Goal: Communication & Community: Answer question/provide support

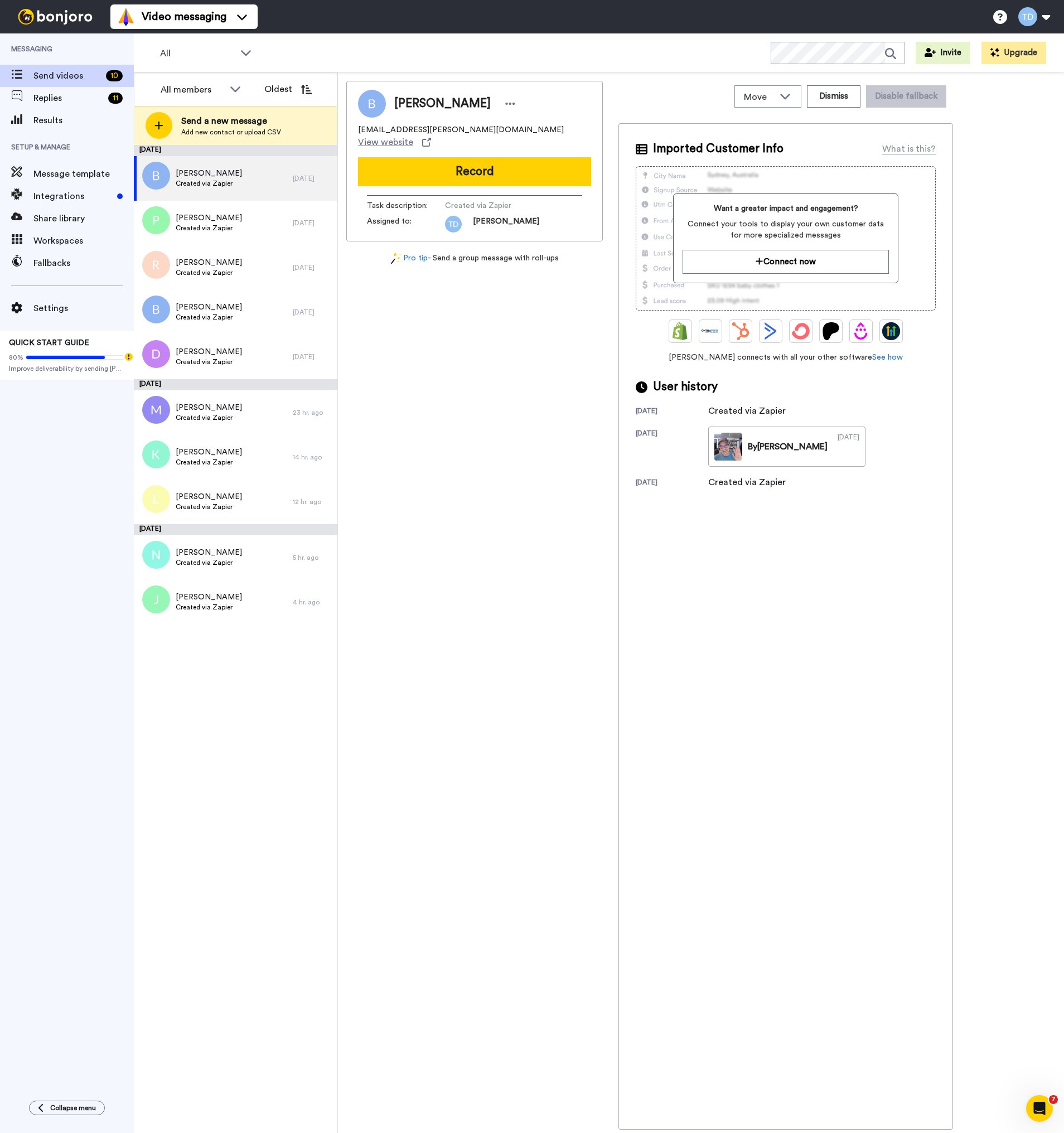
click at [240, 663] on div "September 16 Barbara Created via Zapier 2 days ago Patricia Created via Zapier …" at bounding box center [235, 640] width 204 height 988
click at [267, 176] on div "Barbara Created via Zapier" at bounding box center [213, 178] width 159 height 44
click at [830, 97] on button "Dismiss" at bounding box center [834, 96] width 54 height 23
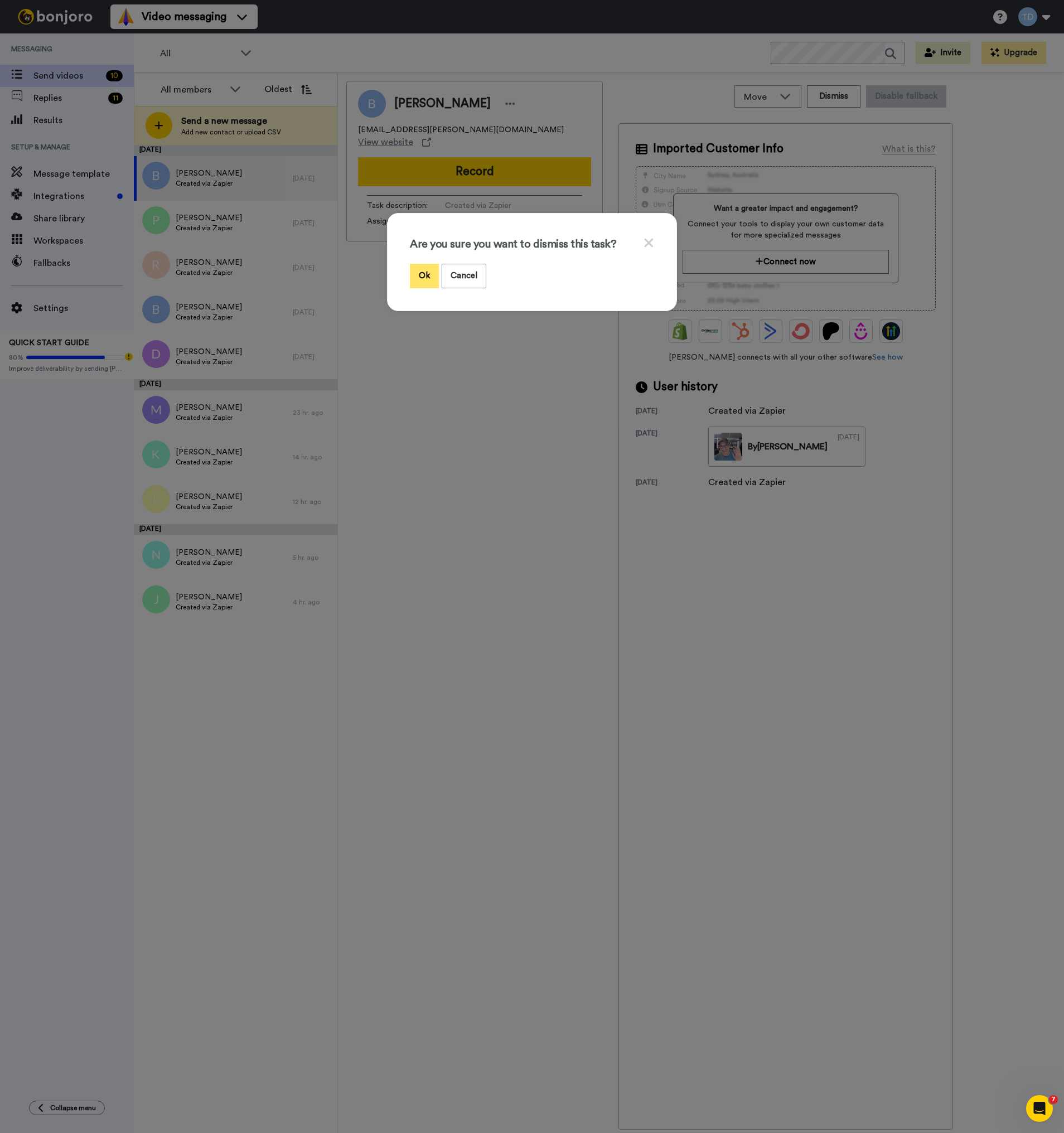
click at [417, 279] on button "Ok" at bounding box center [424, 275] width 29 height 24
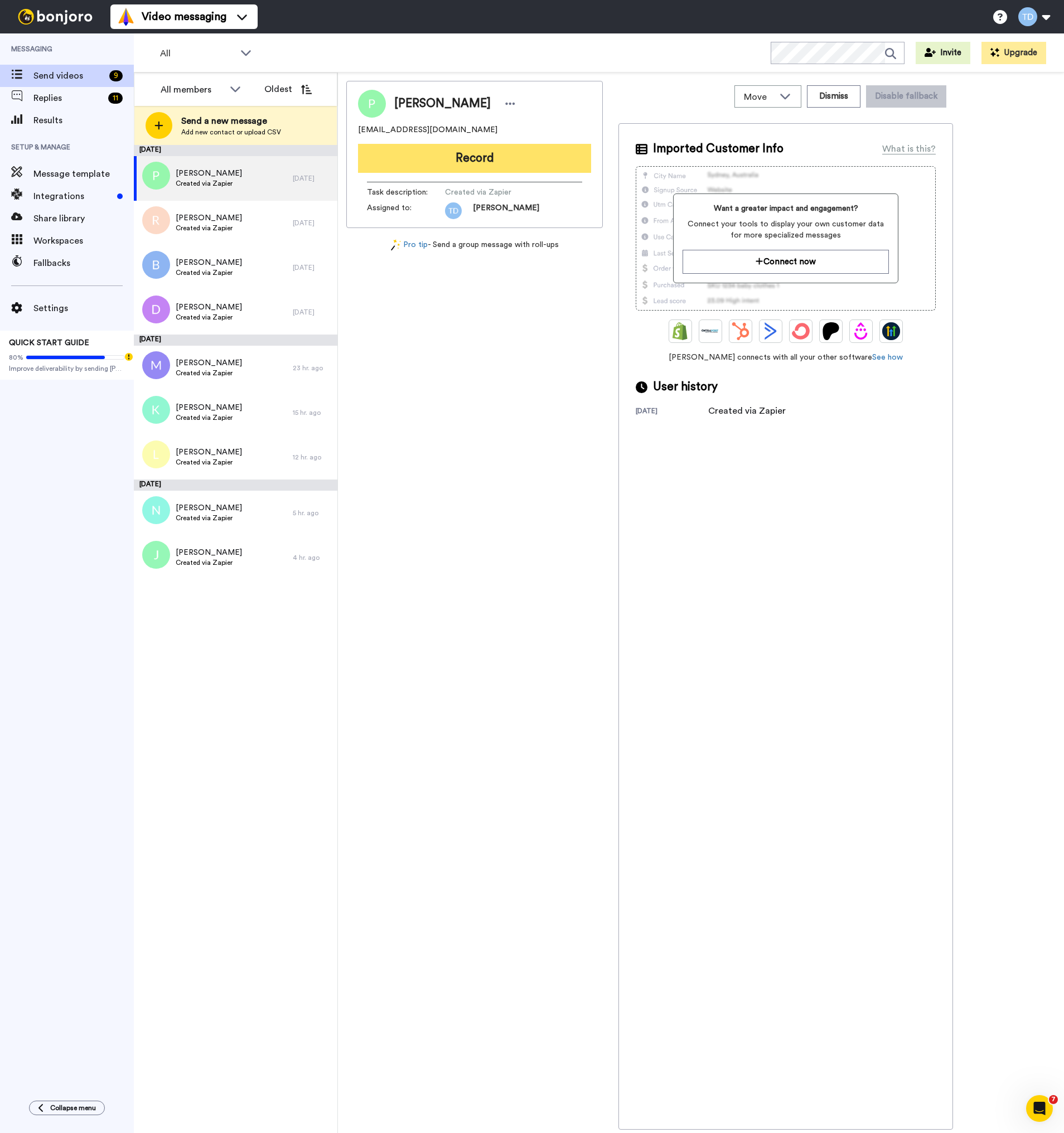
click at [486, 155] on button "Record" at bounding box center [475, 158] width 233 height 29
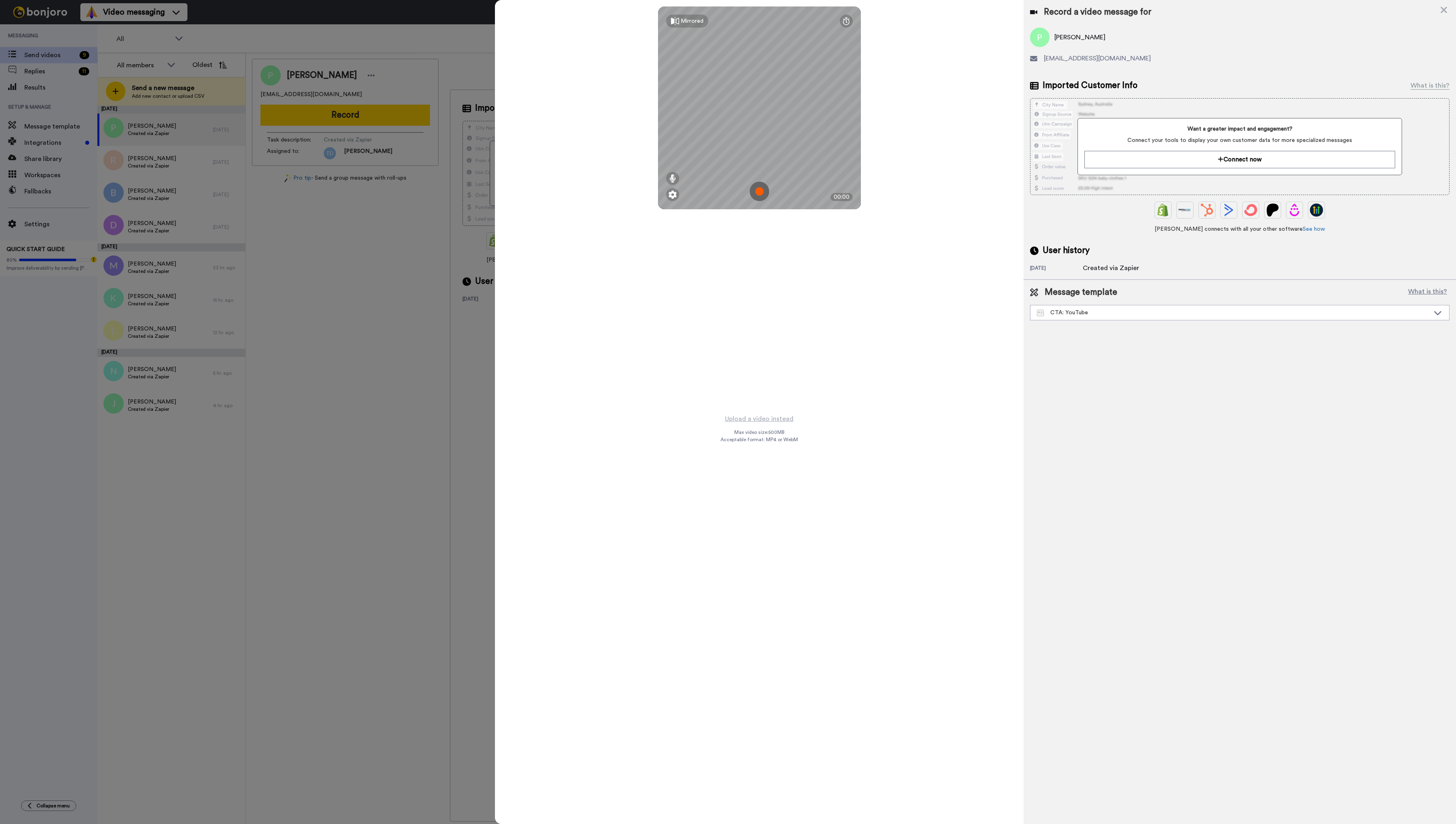
click at [762, 191] on img at bounding box center [759, 192] width 19 height 19
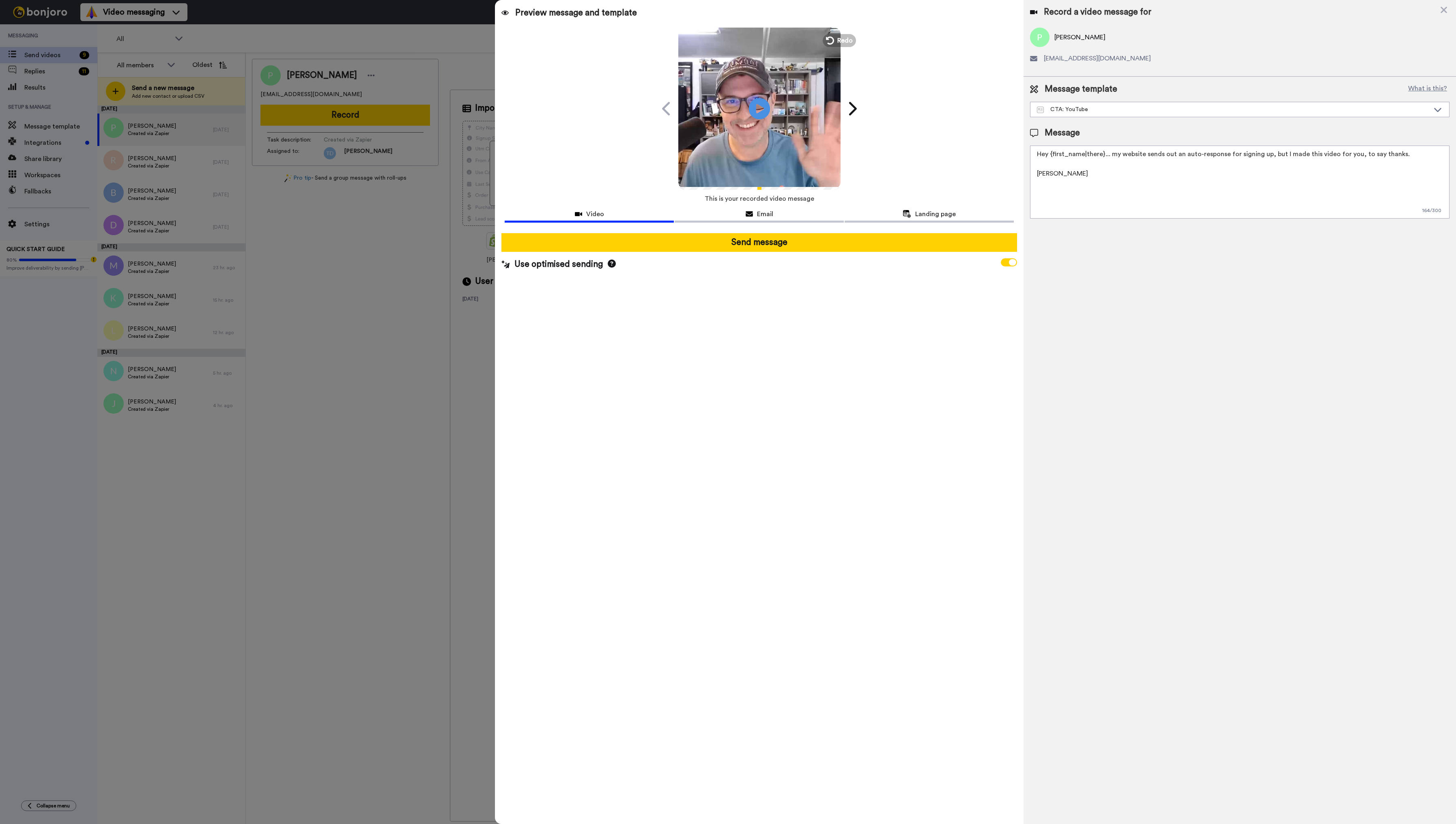
click at [762, 109] on icon "Play/Pause" at bounding box center [759, 109] width 21 height 38
click at [774, 40] on span "Redo" at bounding box center [846, 40] width 17 height 11
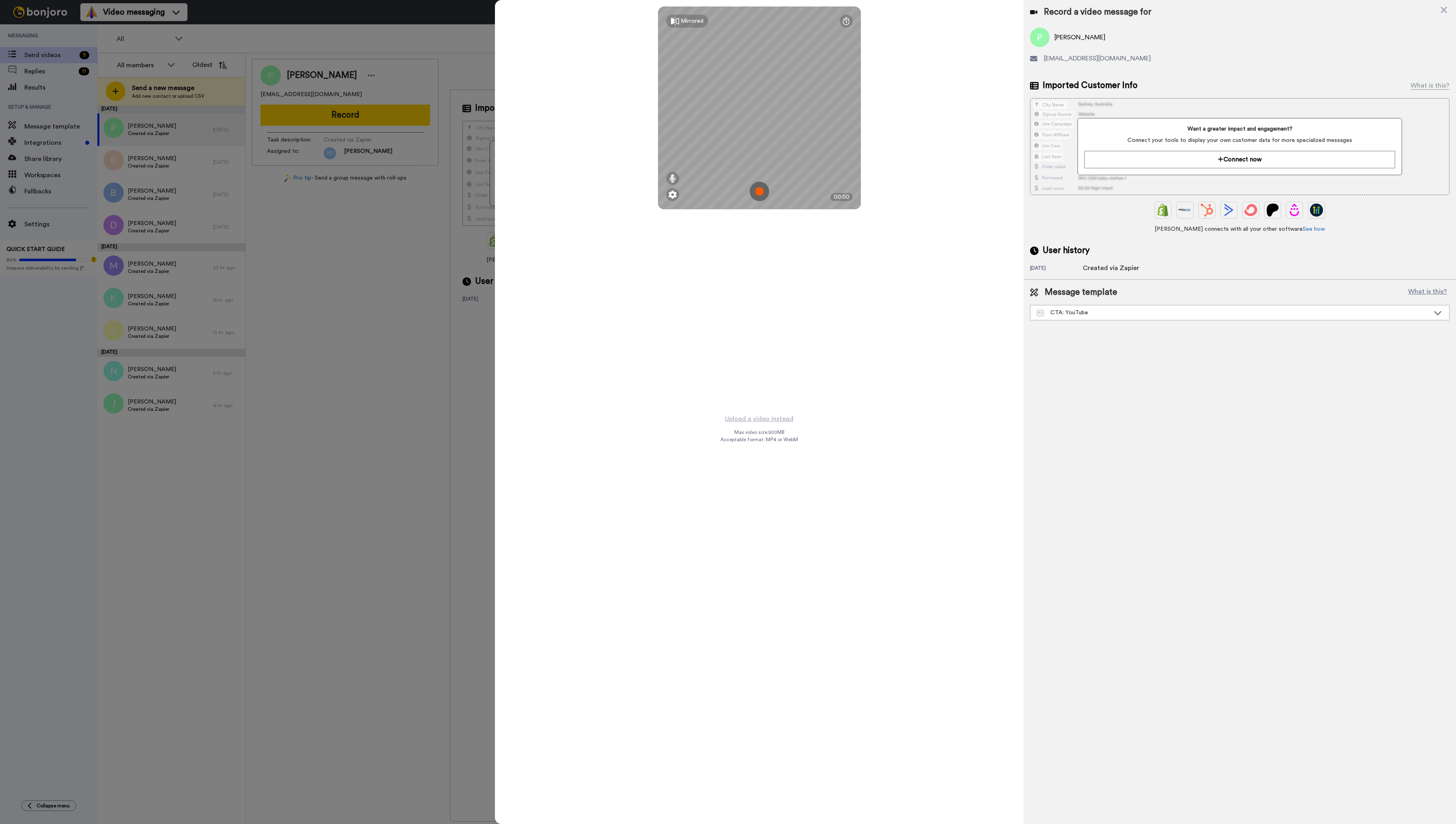
click at [759, 193] on img at bounding box center [759, 192] width 19 height 19
click at [762, 130] on button "Ok" at bounding box center [759, 135] width 21 height 18
click at [761, 192] on img at bounding box center [759, 192] width 19 height 19
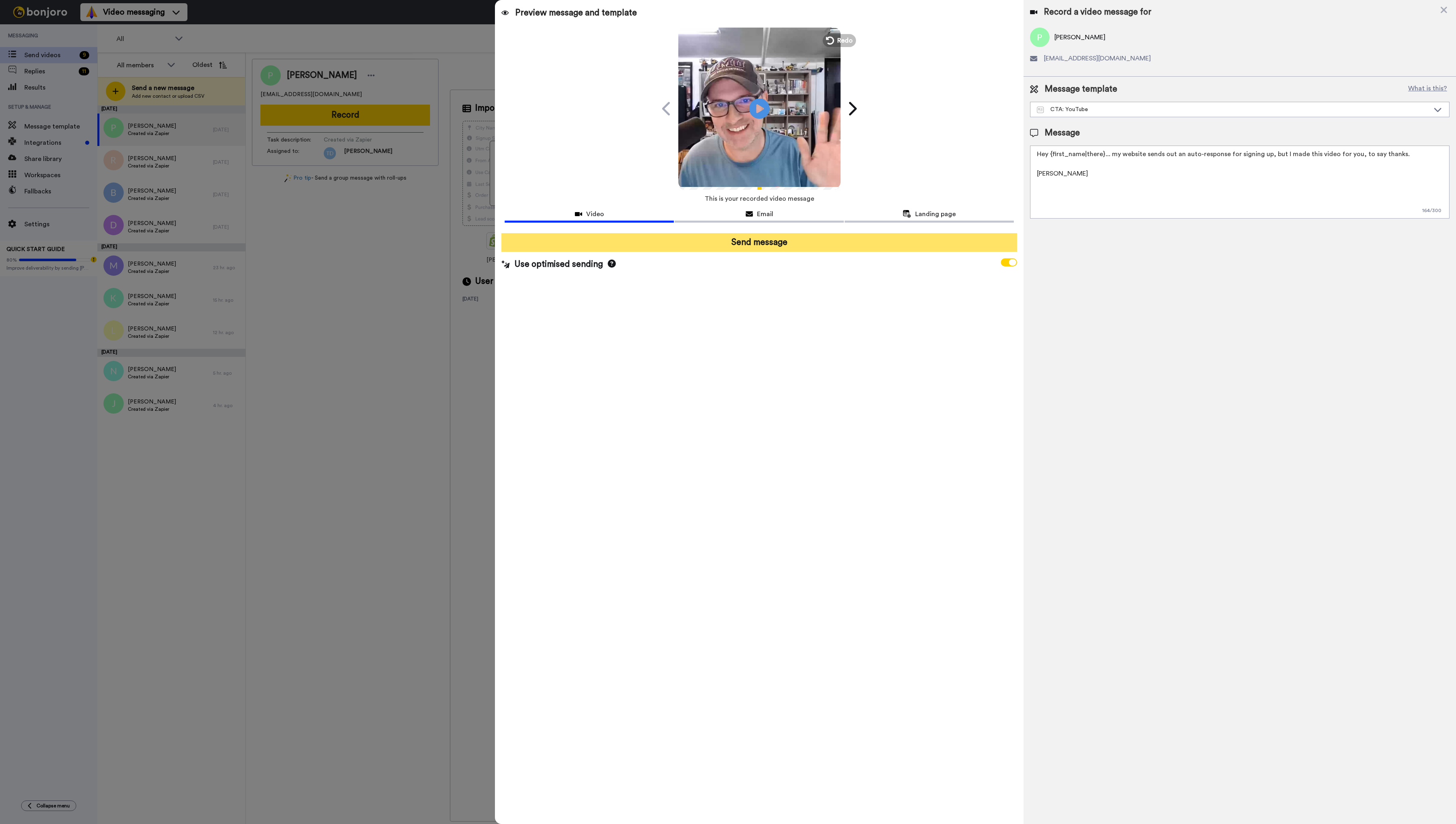
click at [761, 244] on button "Send message" at bounding box center [759, 242] width 515 height 19
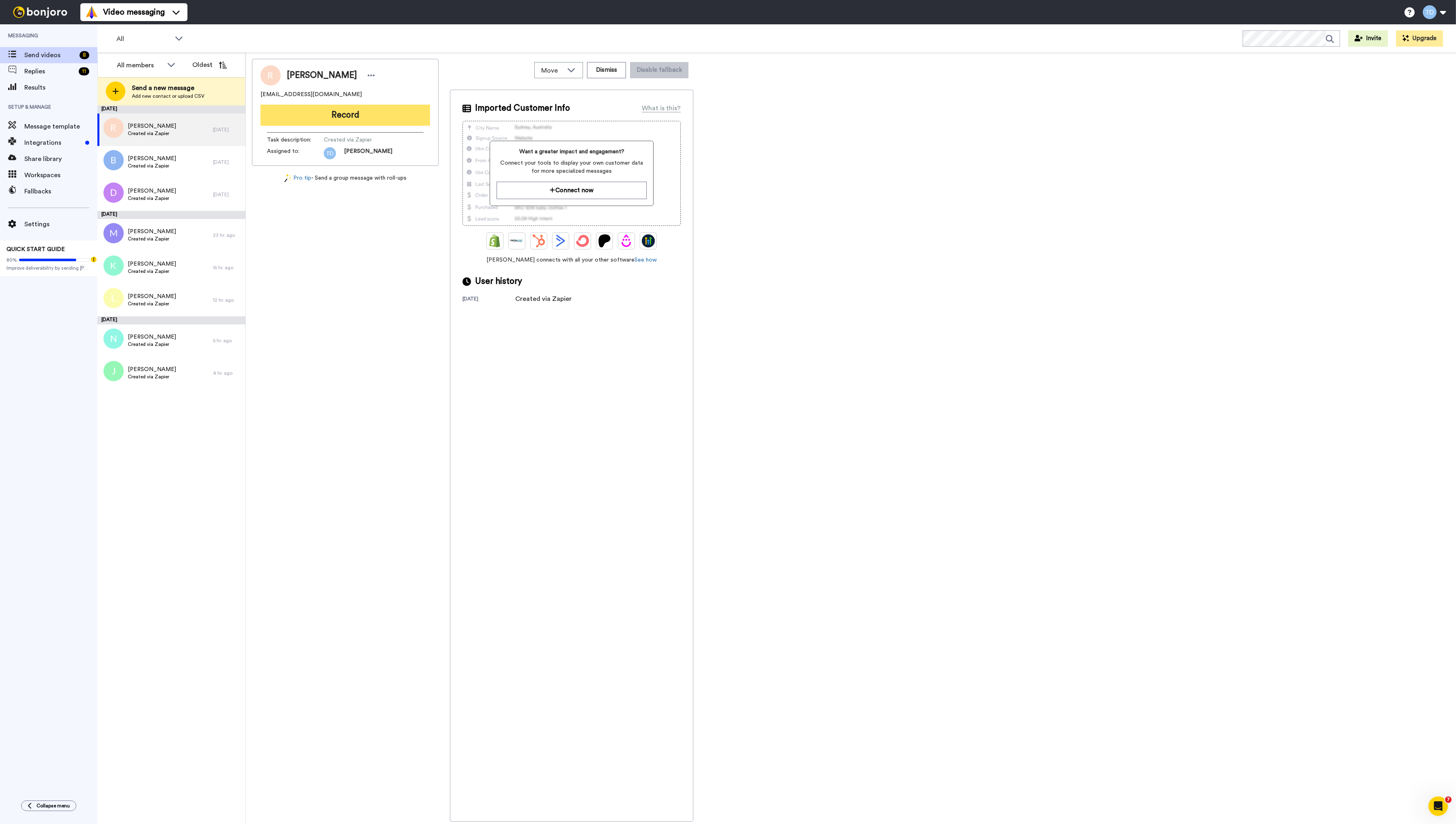
click at [347, 115] on button "Record" at bounding box center [345, 115] width 170 height 21
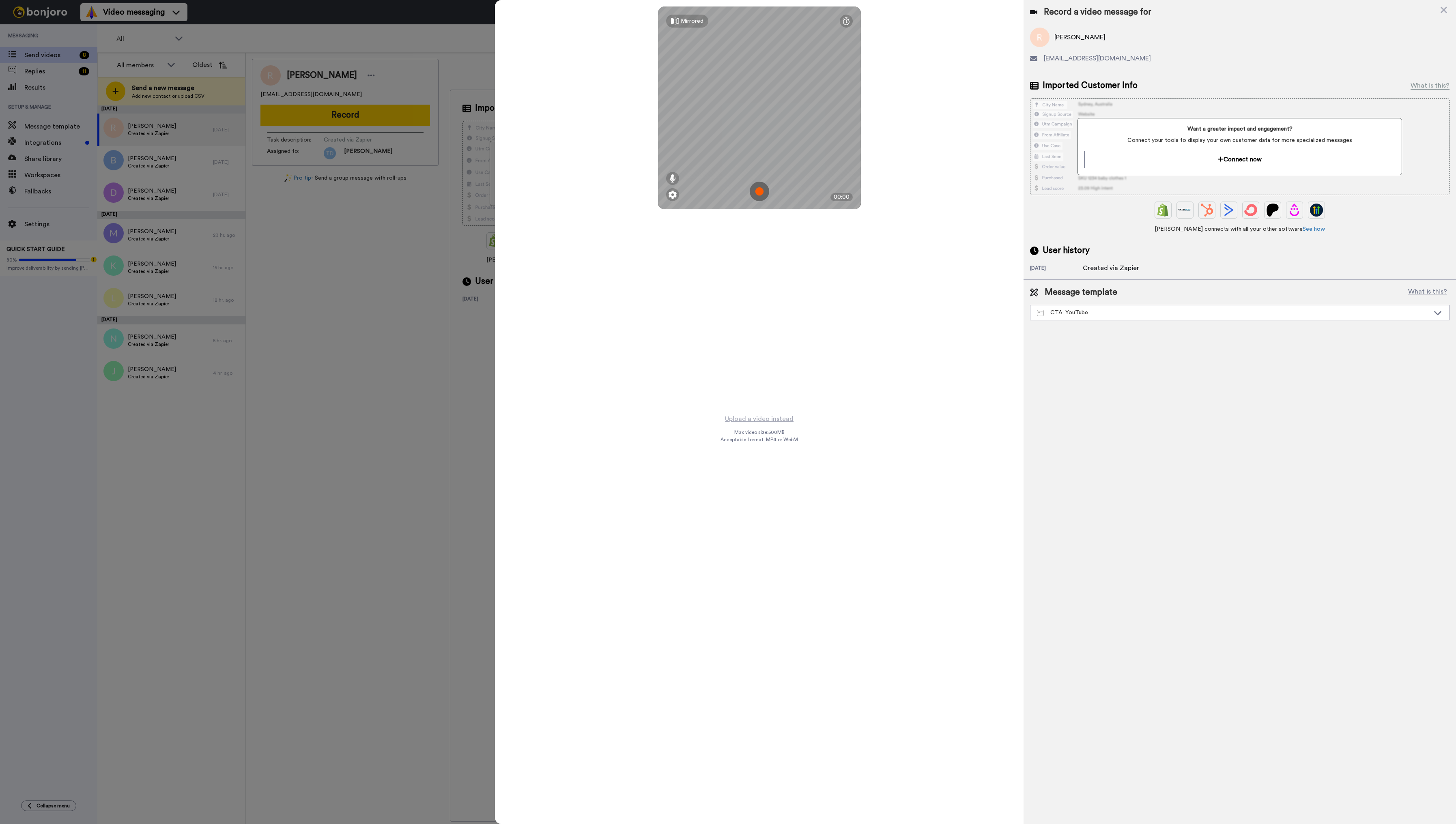
click at [760, 192] on img at bounding box center [759, 192] width 19 height 19
click at [757, 140] on button "Ok" at bounding box center [759, 135] width 21 height 18
click at [760, 192] on img at bounding box center [759, 192] width 19 height 19
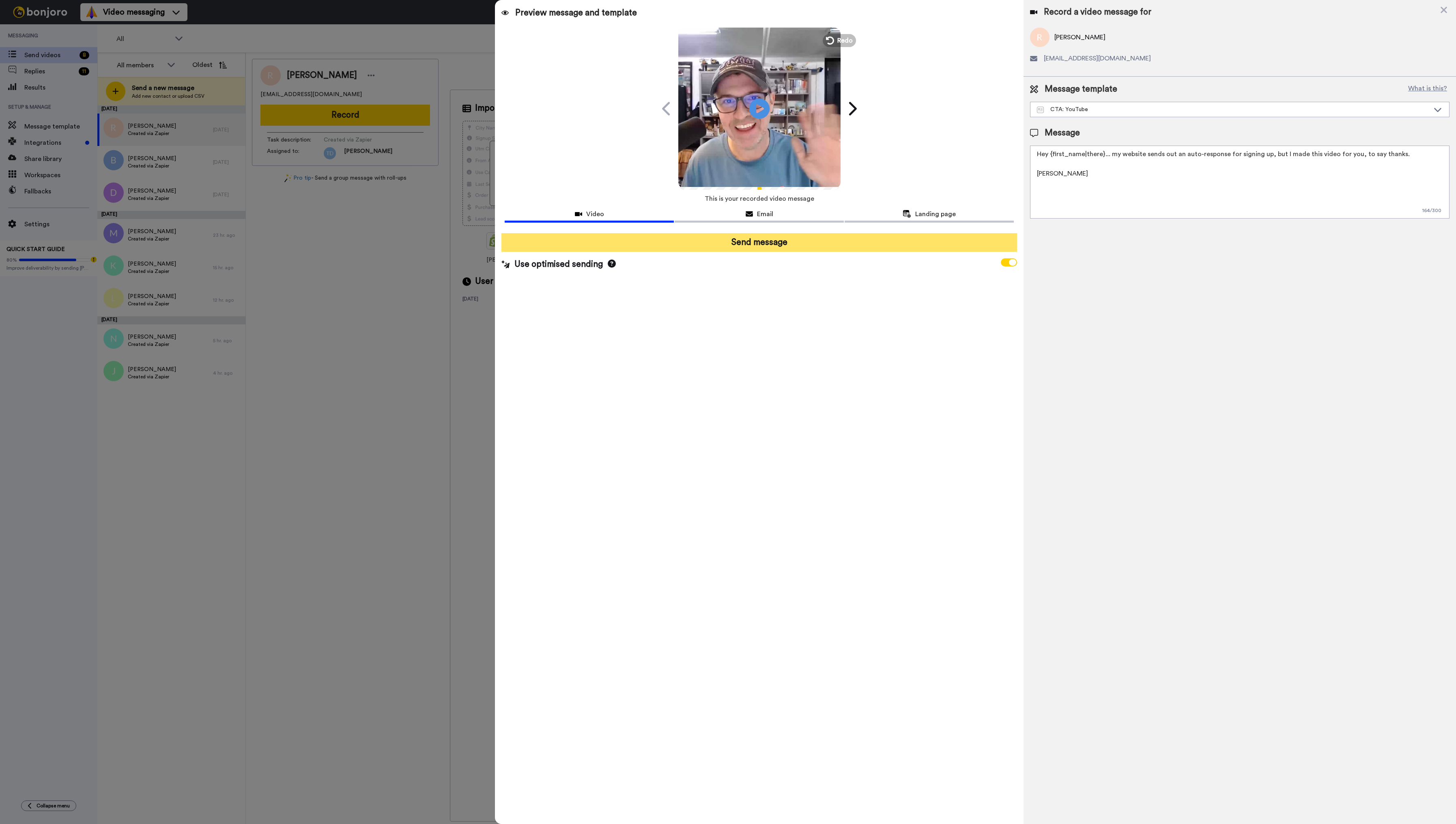
click at [773, 239] on button "Send message" at bounding box center [759, 242] width 515 height 19
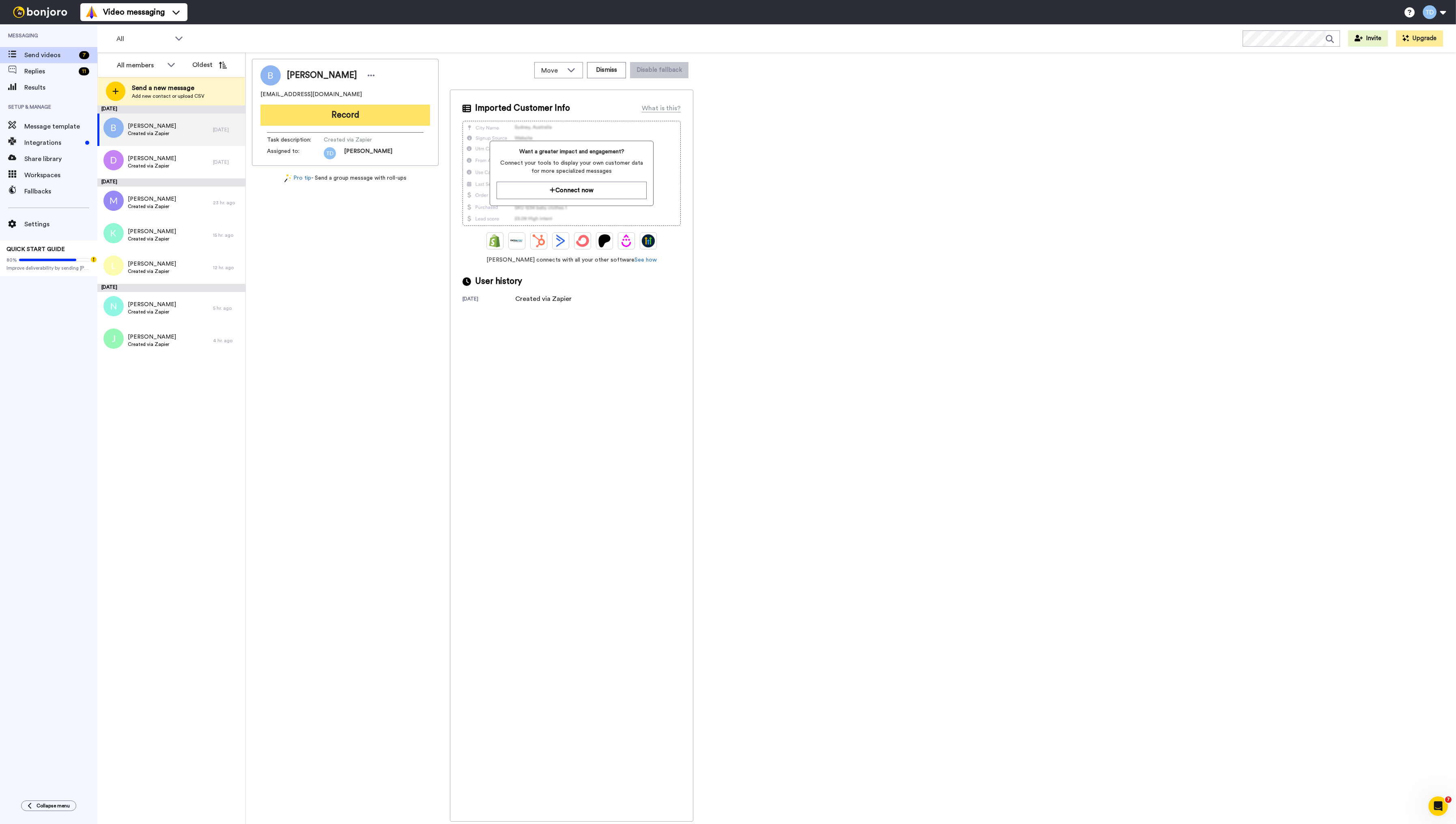
click at [352, 112] on button "Record" at bounding box center [345, 115] width 170 height 21
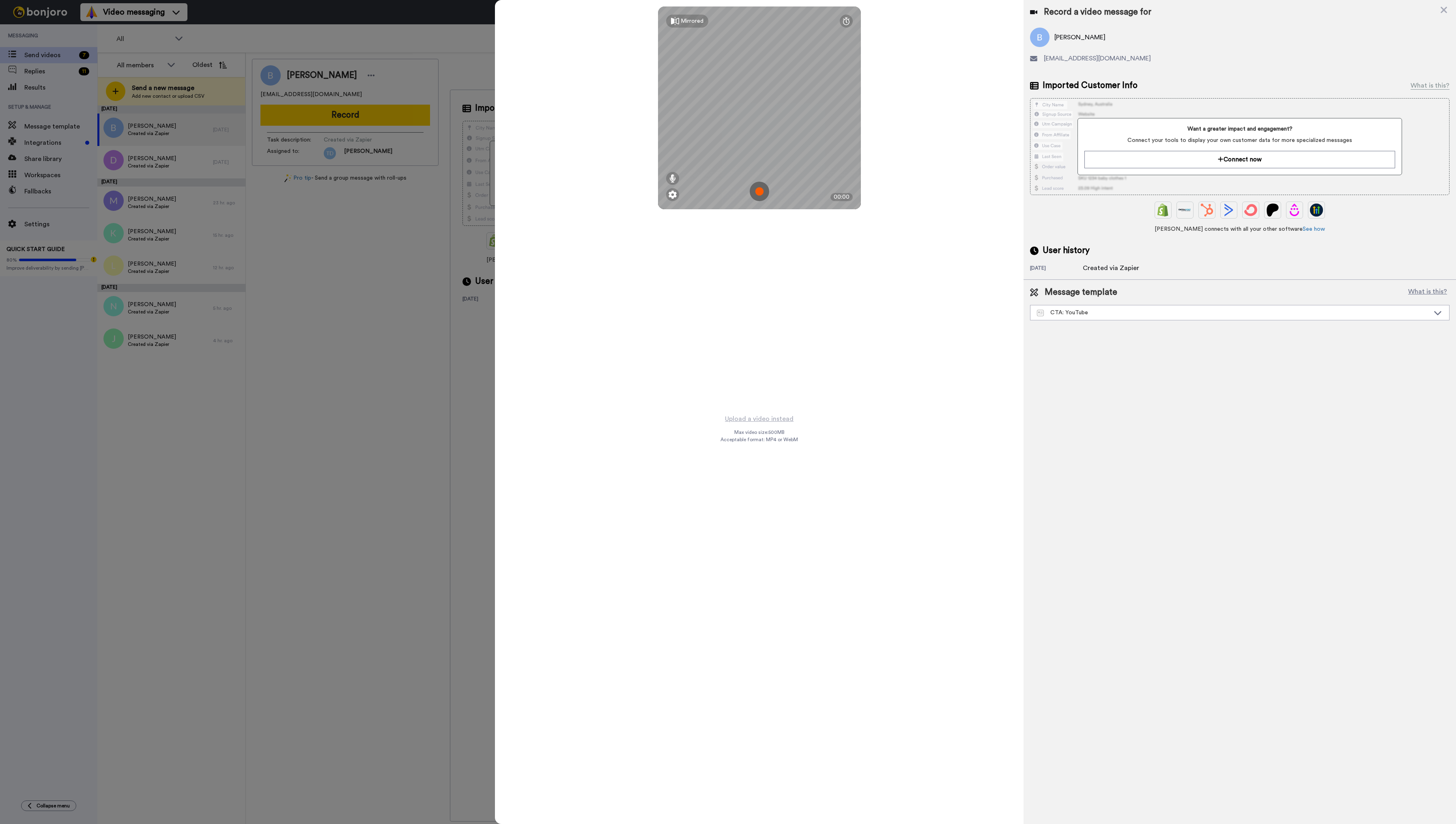
click at [764, 193] on img at bounding box center [759, 192] width 19 height 19
click at [761, 193] on img at bounding box center [759, 192] width 19 height 19
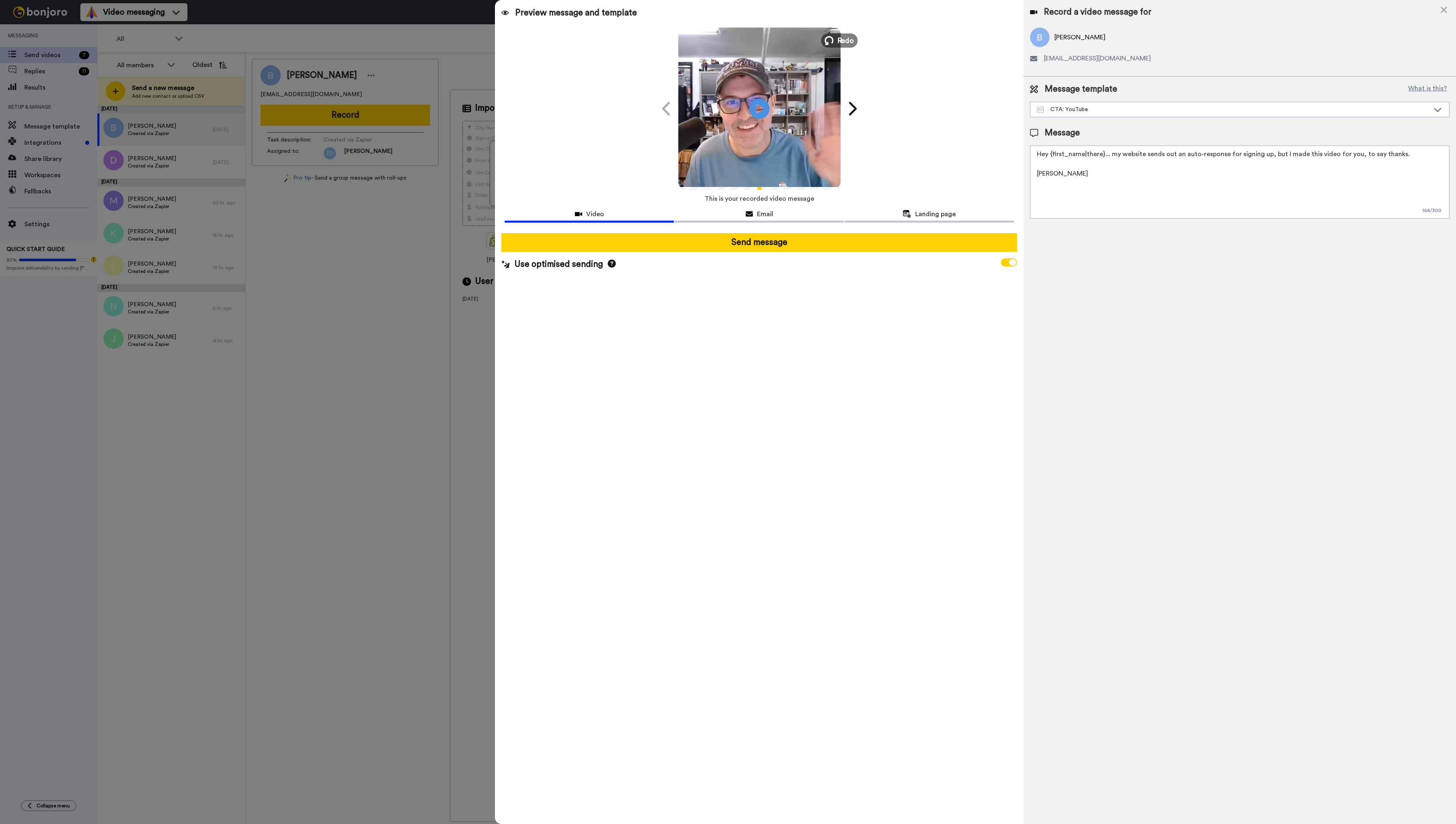
click at [840, 39] on span "Redo" at bounding box center [846, 40] width 17 height 11
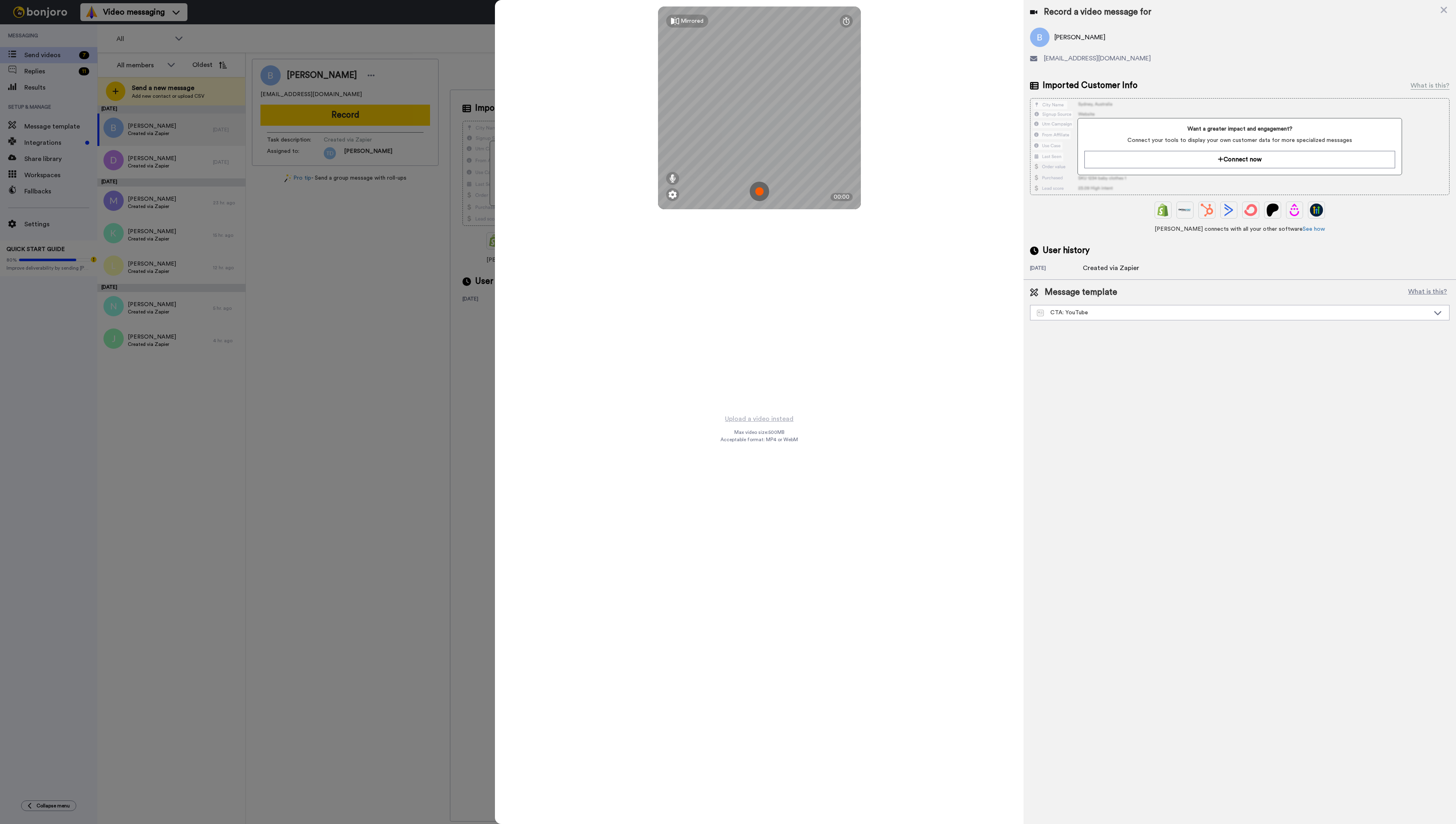
click at [762, 190] on img at bounding box center [759, 192] width 19 height 19
click at [761, 136] on button "Ok" at bounding box center [759, 135] width 21 height 18
click at [757, 192] on img at bounding box center [759, 192] width 19 height 19
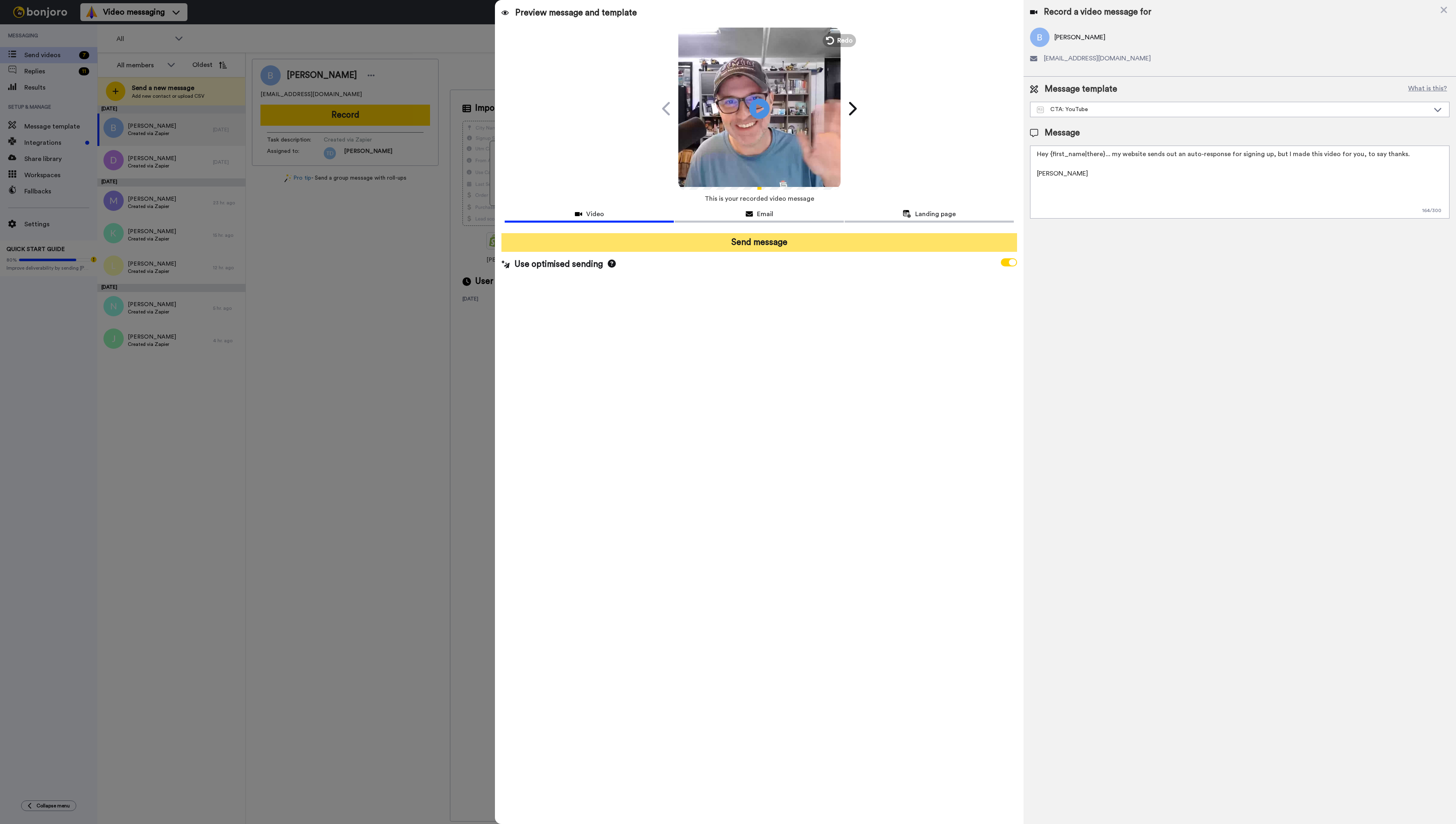
click at [777, 242] on button "Send message" at bounding box center [759, 242] width 515 height 19
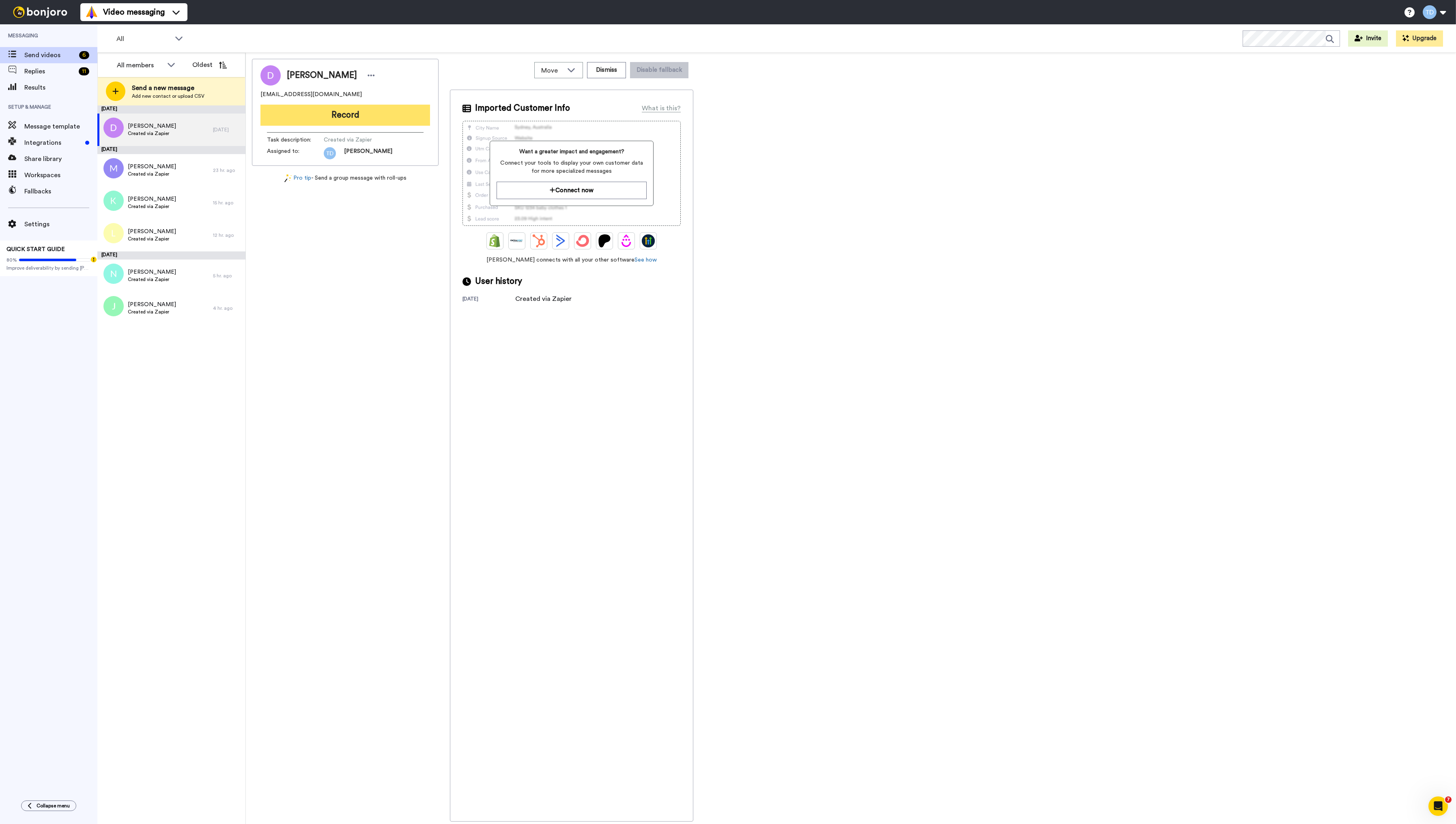
click at [349, 114] on button "Record" at bounding box center [345, 115] width 170 height 21
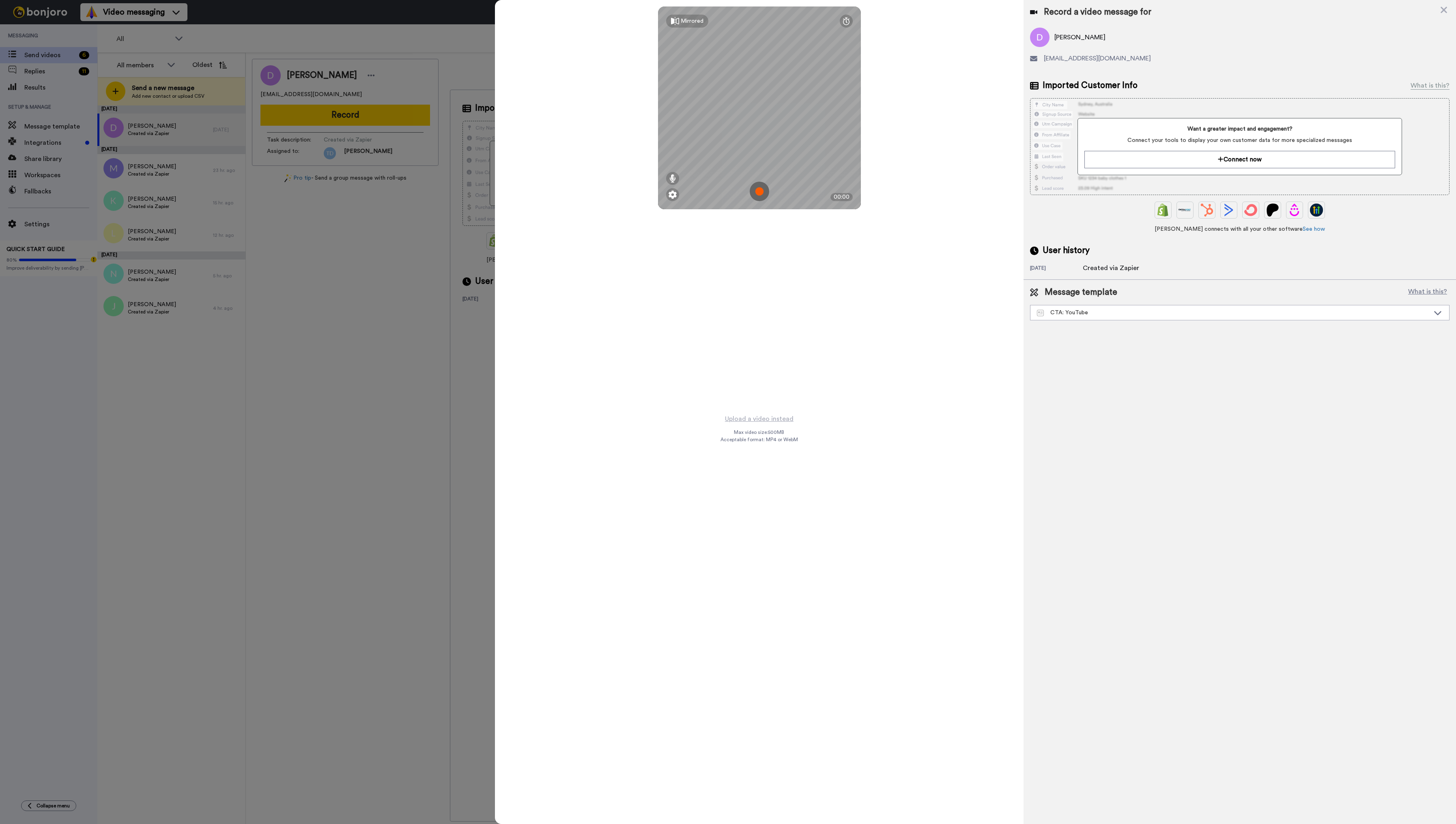
click at [762, 192] on img at bounding box center [759, 192] width 19 height 19
click at [759, 136] on button "Ok" at bounding box center [759, 135] width 21 height 18
click at [759, 191] on img at bounding box center [759, 192] width 19 height 19
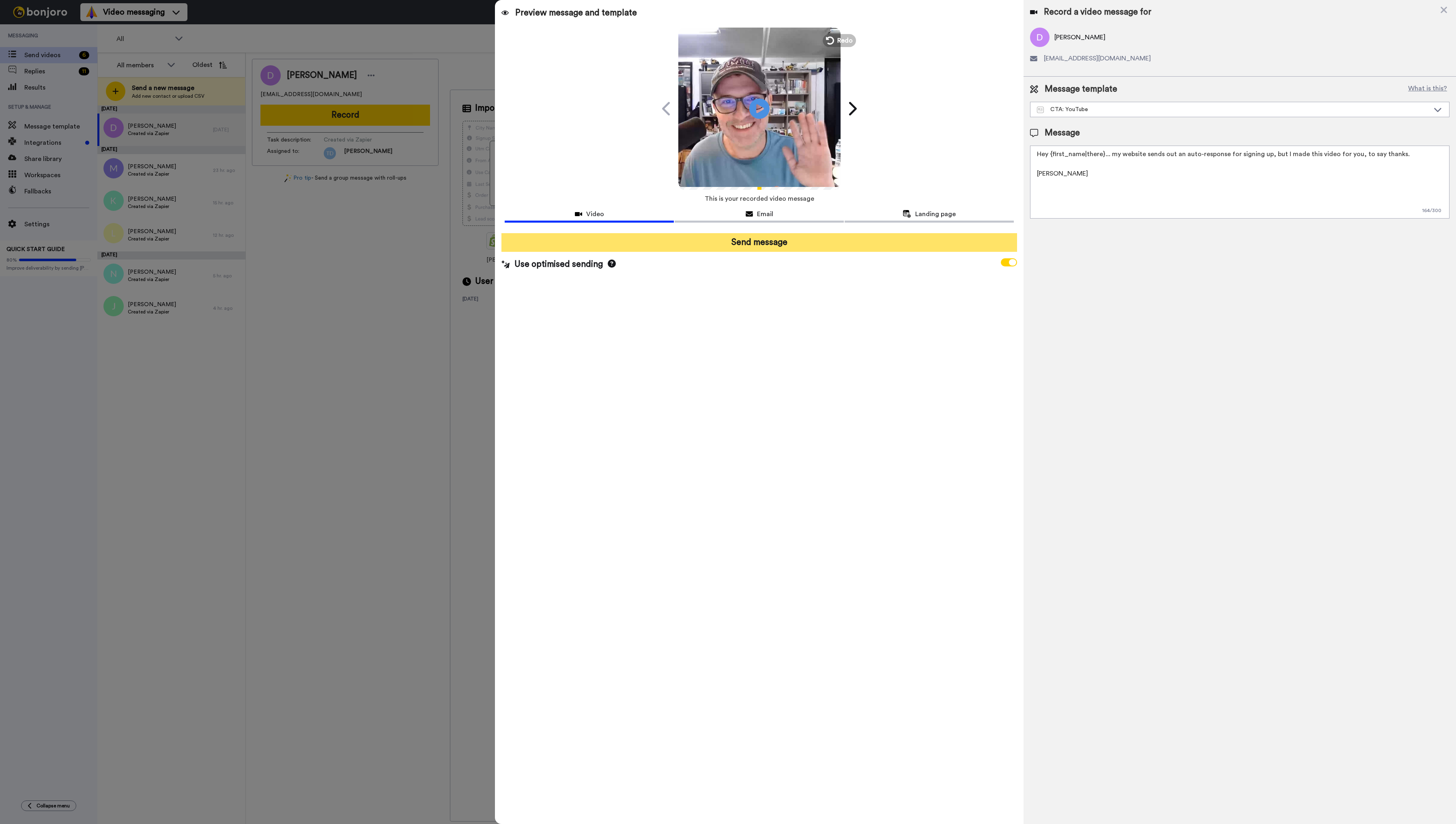
click at [764, 245] on button "Send message" at bounding box center [759, 242] width 515 height 19
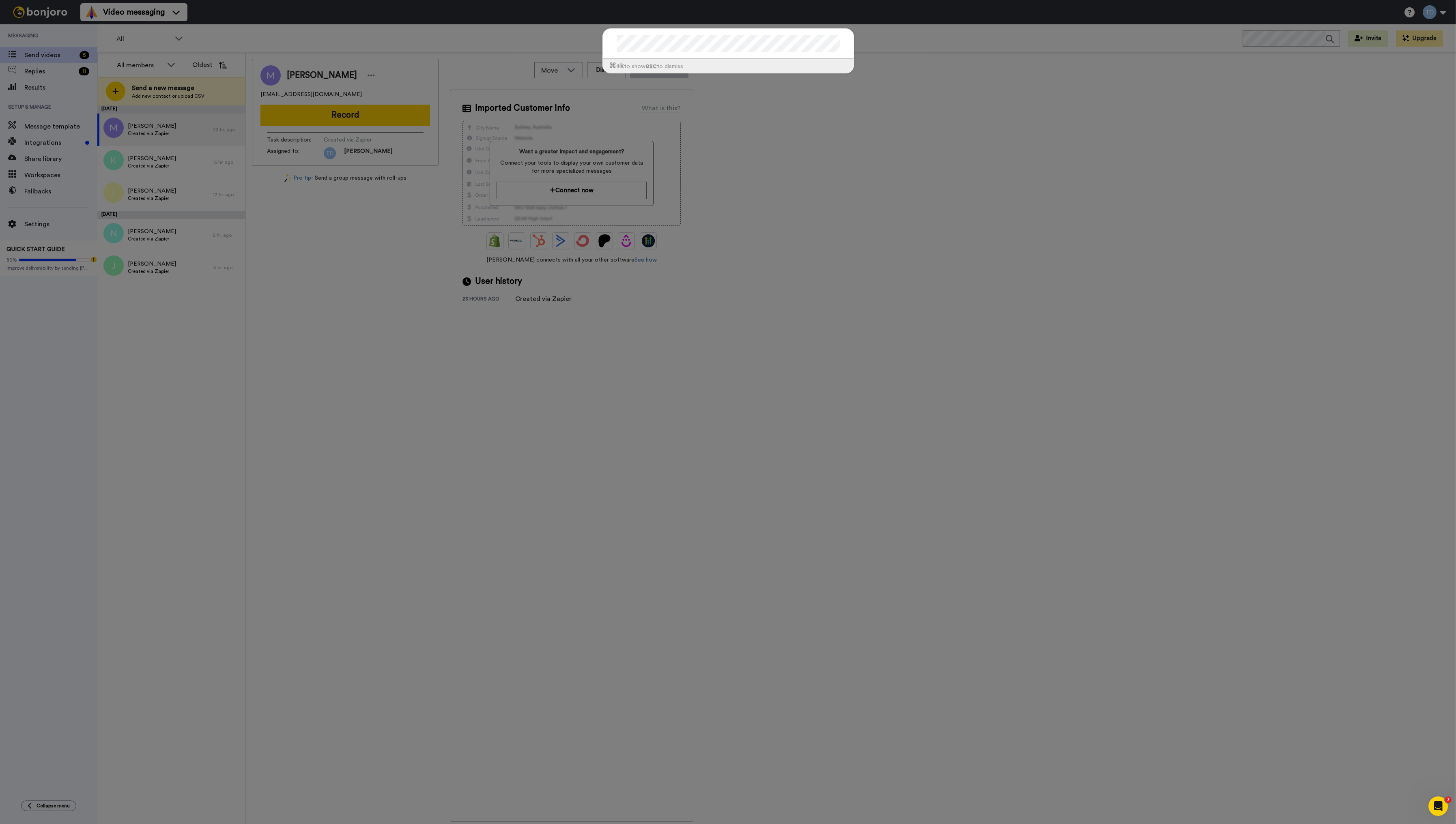
click at [954, 150] on div "⌘ +k to show esc to dismiss" at bounding box center [728, 412] width 1456 height 824
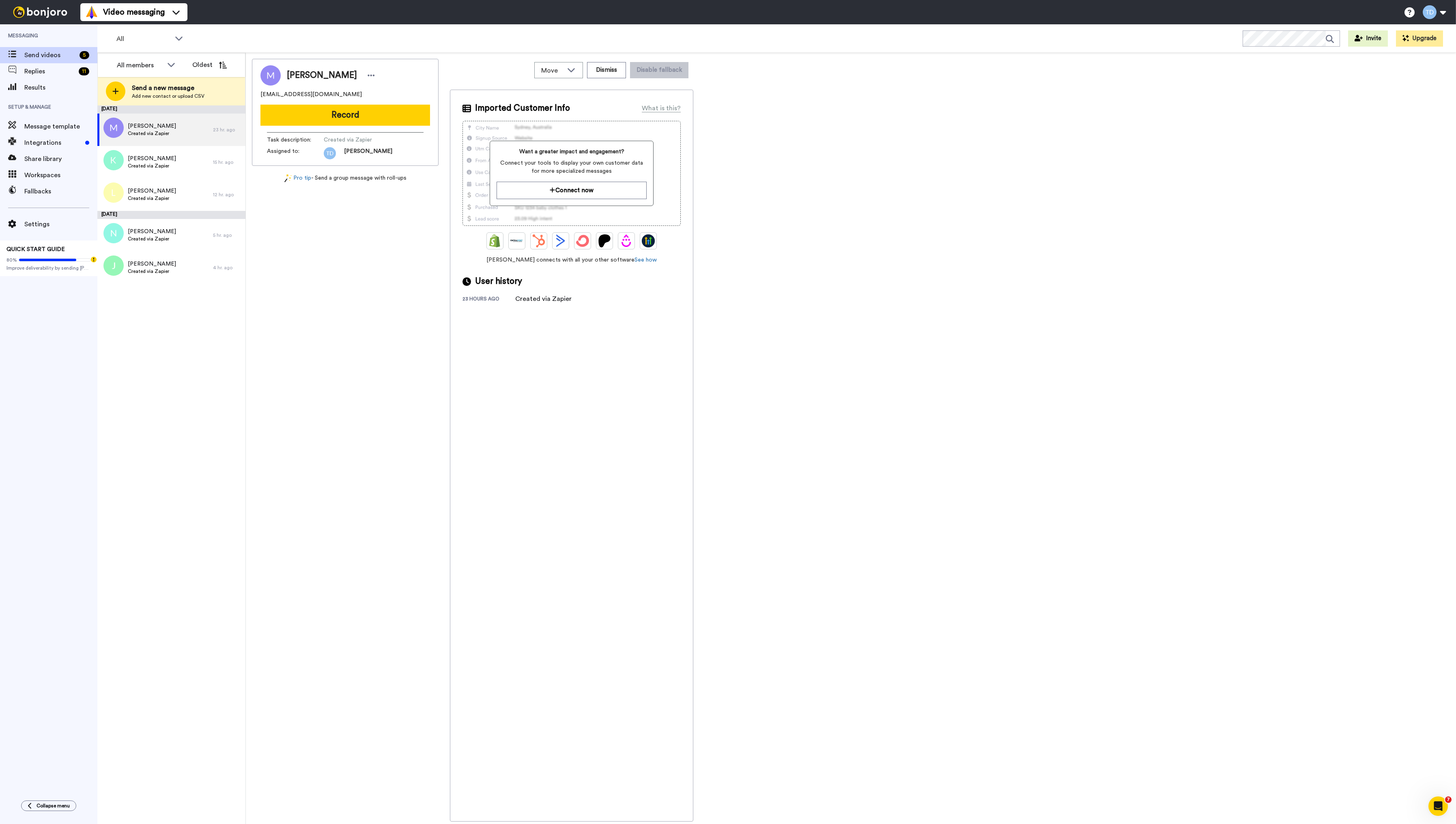
click at [357, 492] on div "[PERSON_NAME] [EMAIL_ADDRESS][DOMAIN_NAME] Record Task description : Created vi…" at bounding box center [345, 440] width 187 height 763
click at [194, 91] on span "Send a new message" at bounding box center [168, 88] width 72 height 10
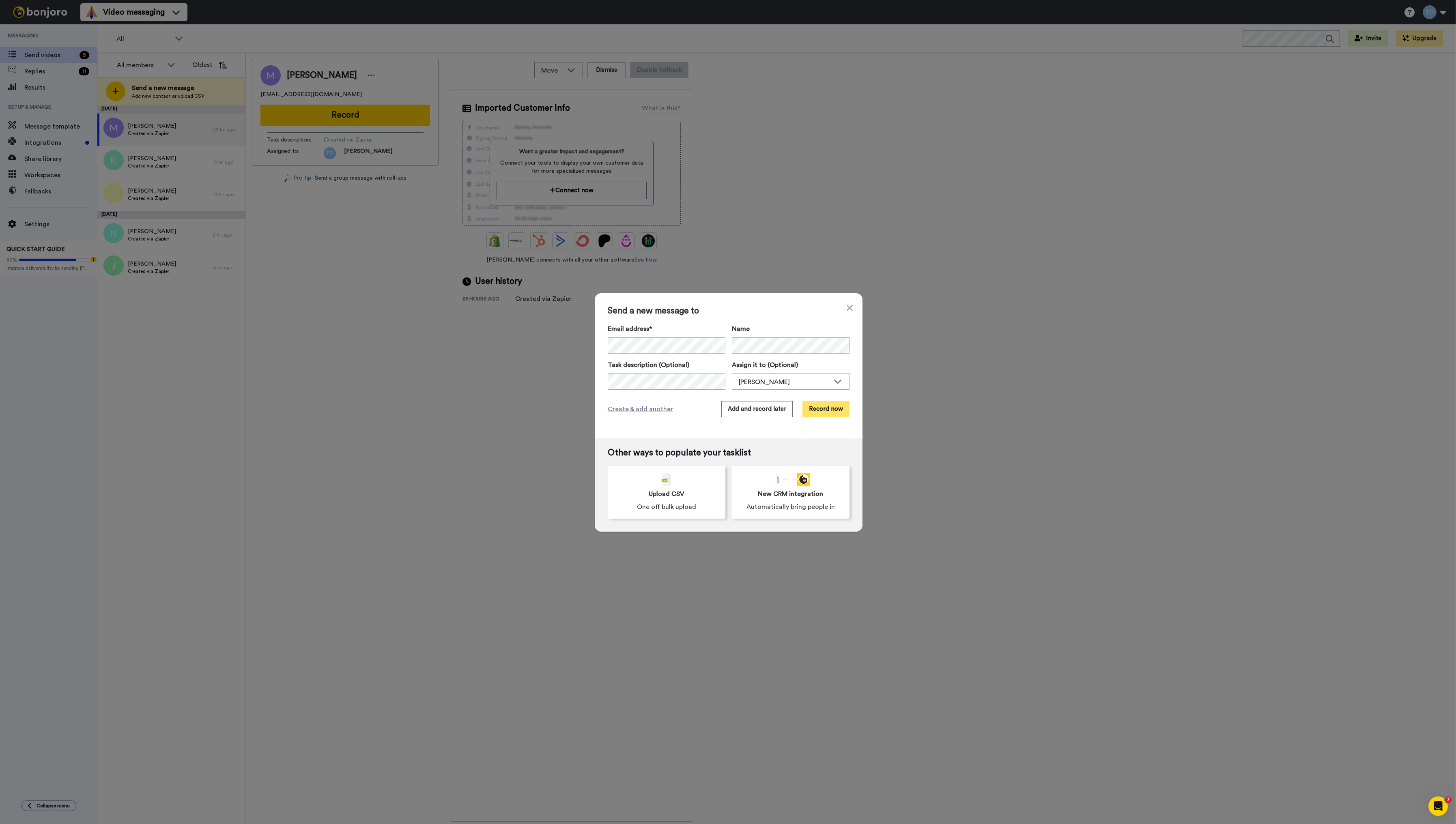
click at [826, 409] on button "Record now" at bounding box center [826, 409] width 47 height 16
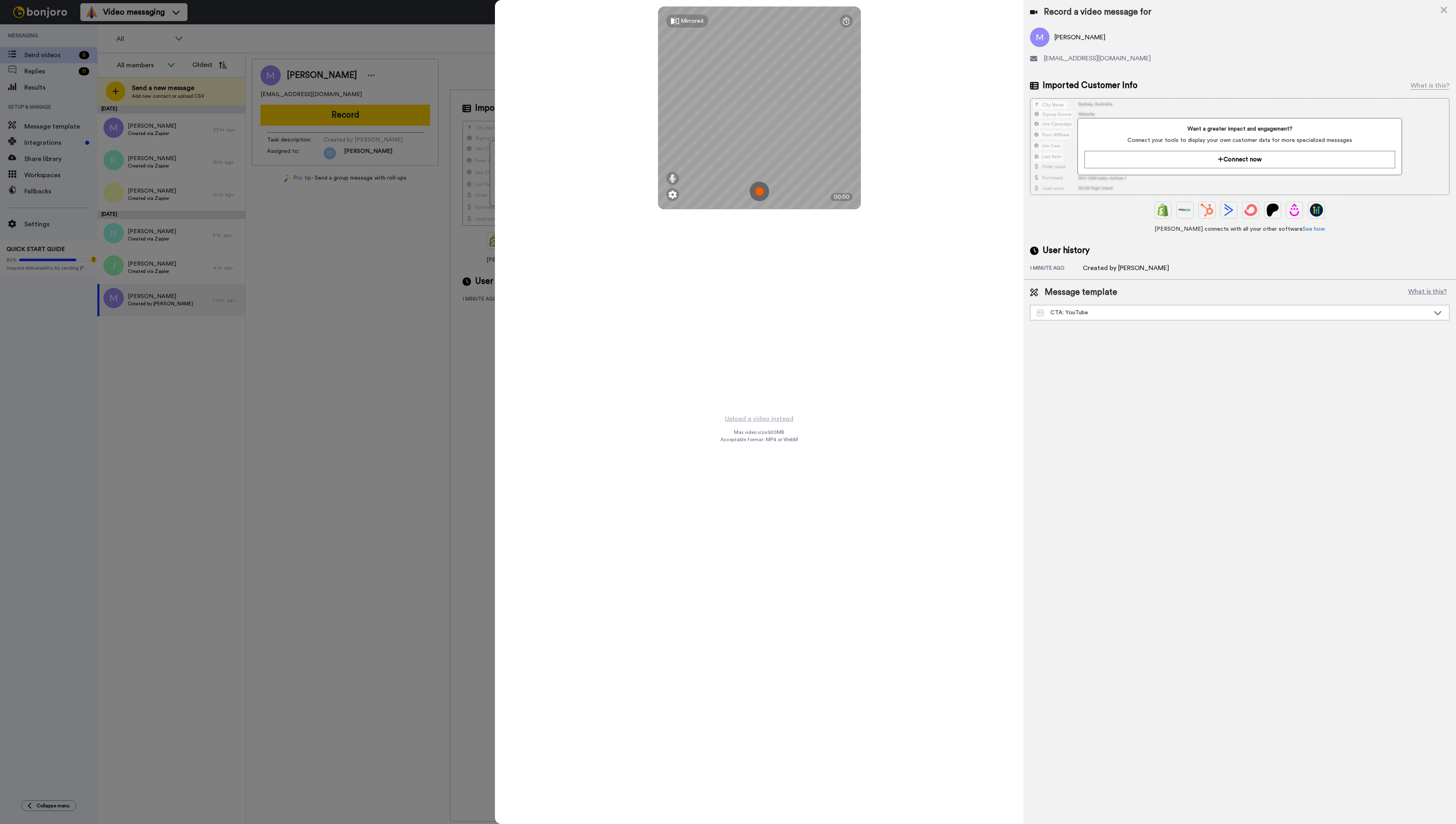
click at [761, 192] on img at bounding box center [759, 192] width 19 height 19
click at [764, 136] on button "Ok" at bounding box center [759, 135] width 21 height 18
click at [758, 194] on img at bounding box center [759, 192] width 19 height 19
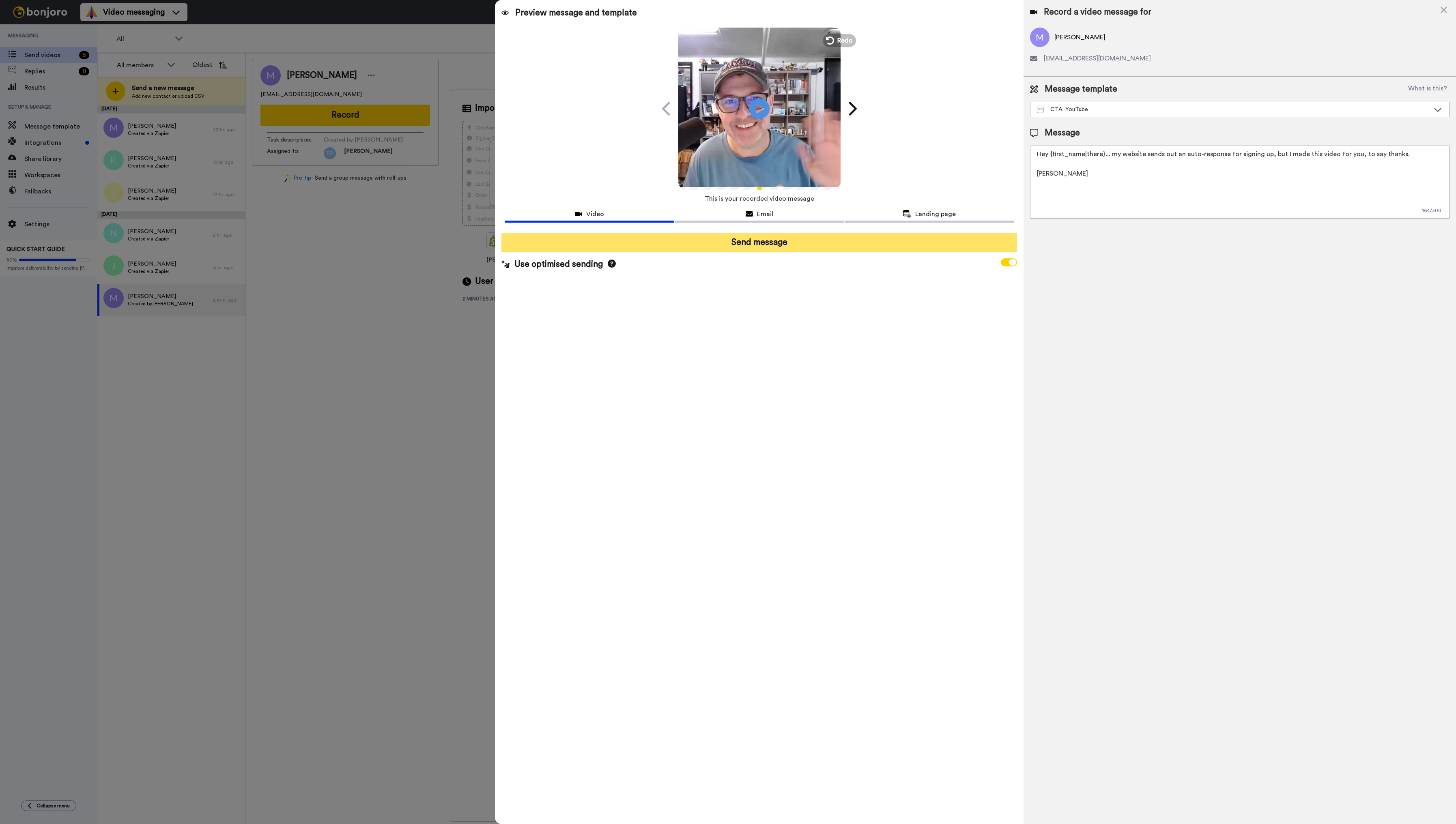
click at [775, 247] on button "Send message" at bounding box center [759, 242] width 515 height 19
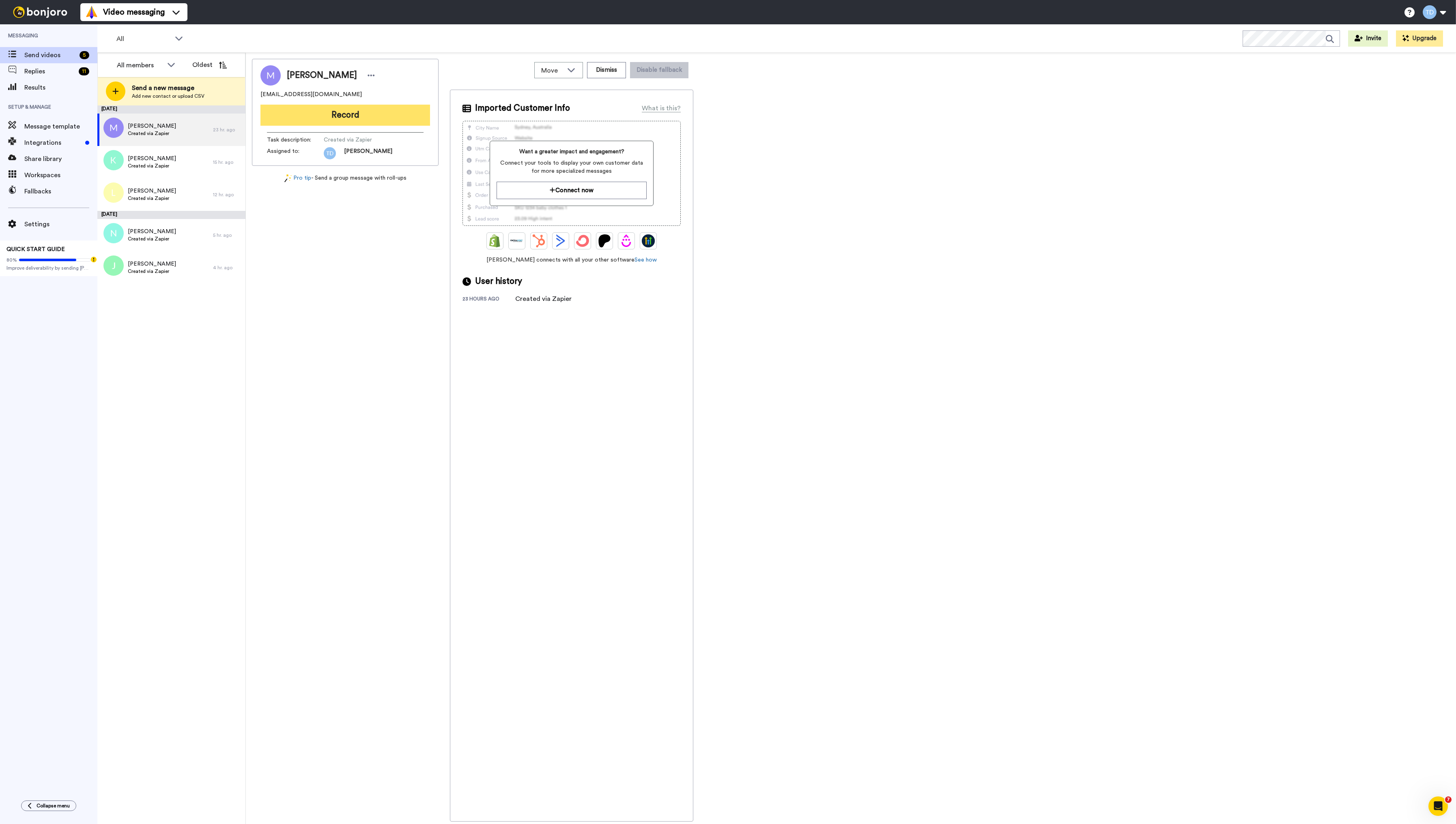
click at [341, 114] on button "Record" at bounding box center [345, 115] width 170 height 21
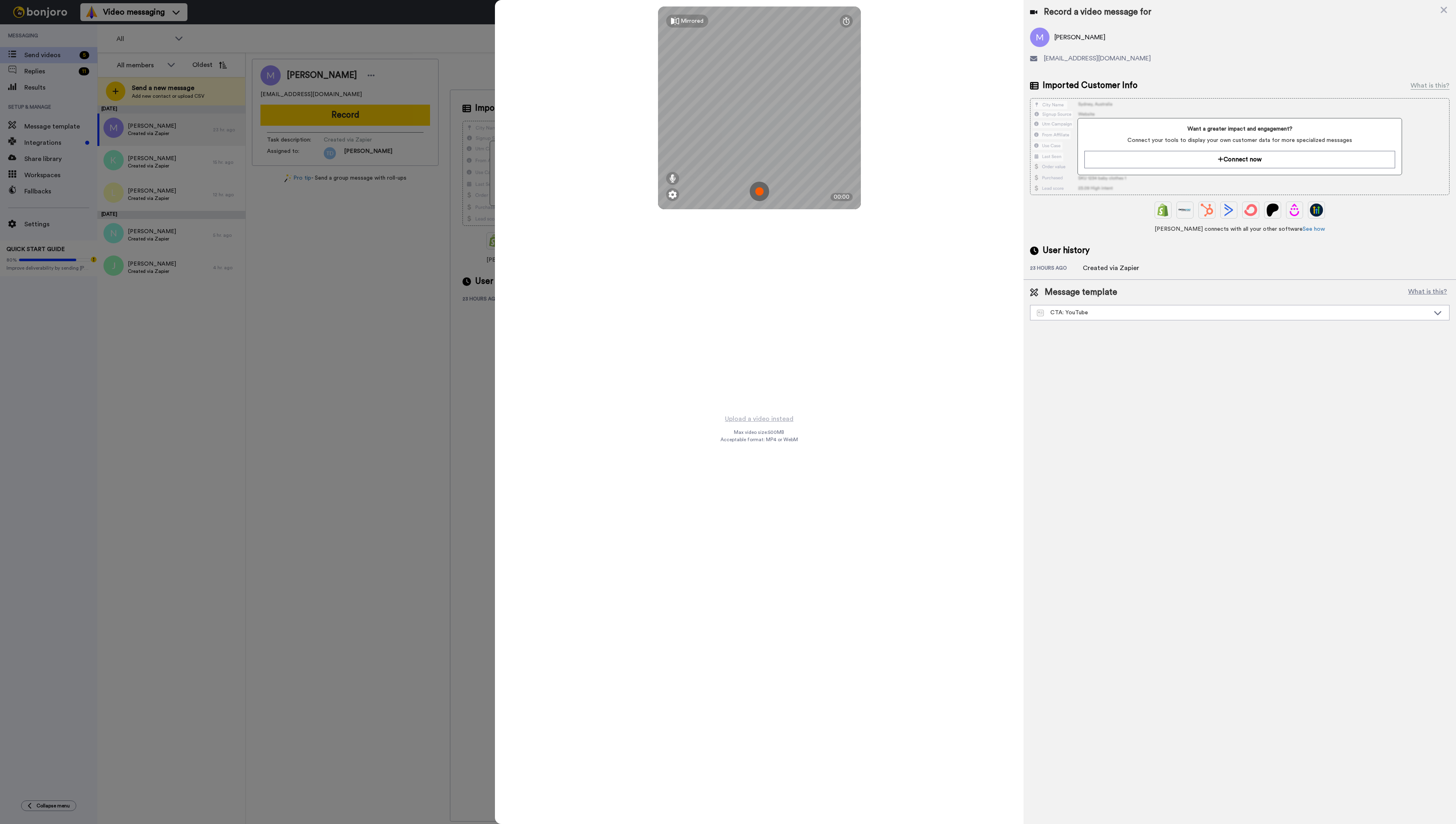
click at [760, 190] on img at bounding box center [759, 192] width 19 height 19
click at [759, 137] on button "Ok" at bounding box center [759, 135] width 21 height 18
click at [755, 187] on img at bounding box center [759, 192] width 19 height 19
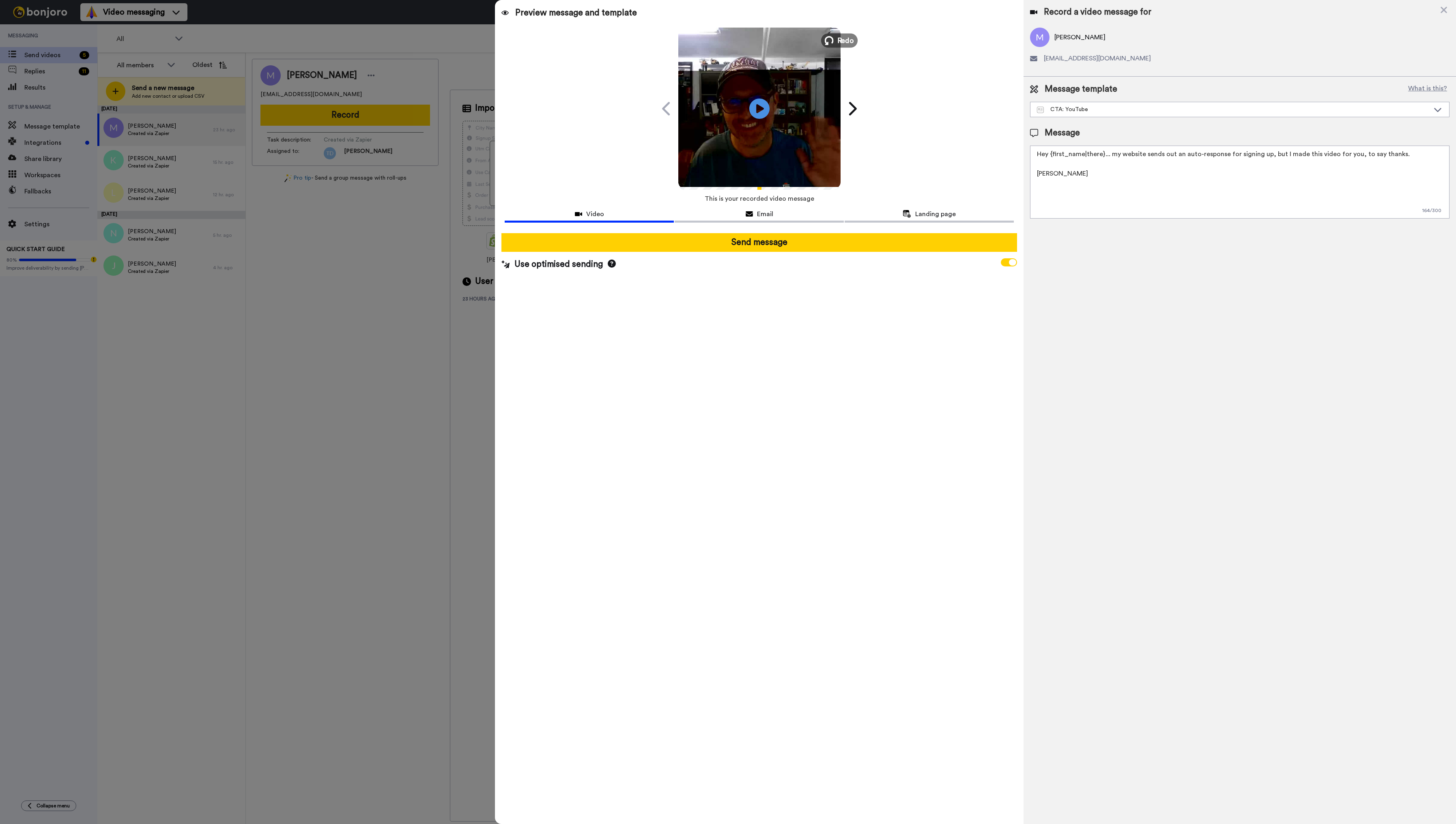
click at [839, 38] on span "Redo" at bounding box center [846, 40] width 17 height 11
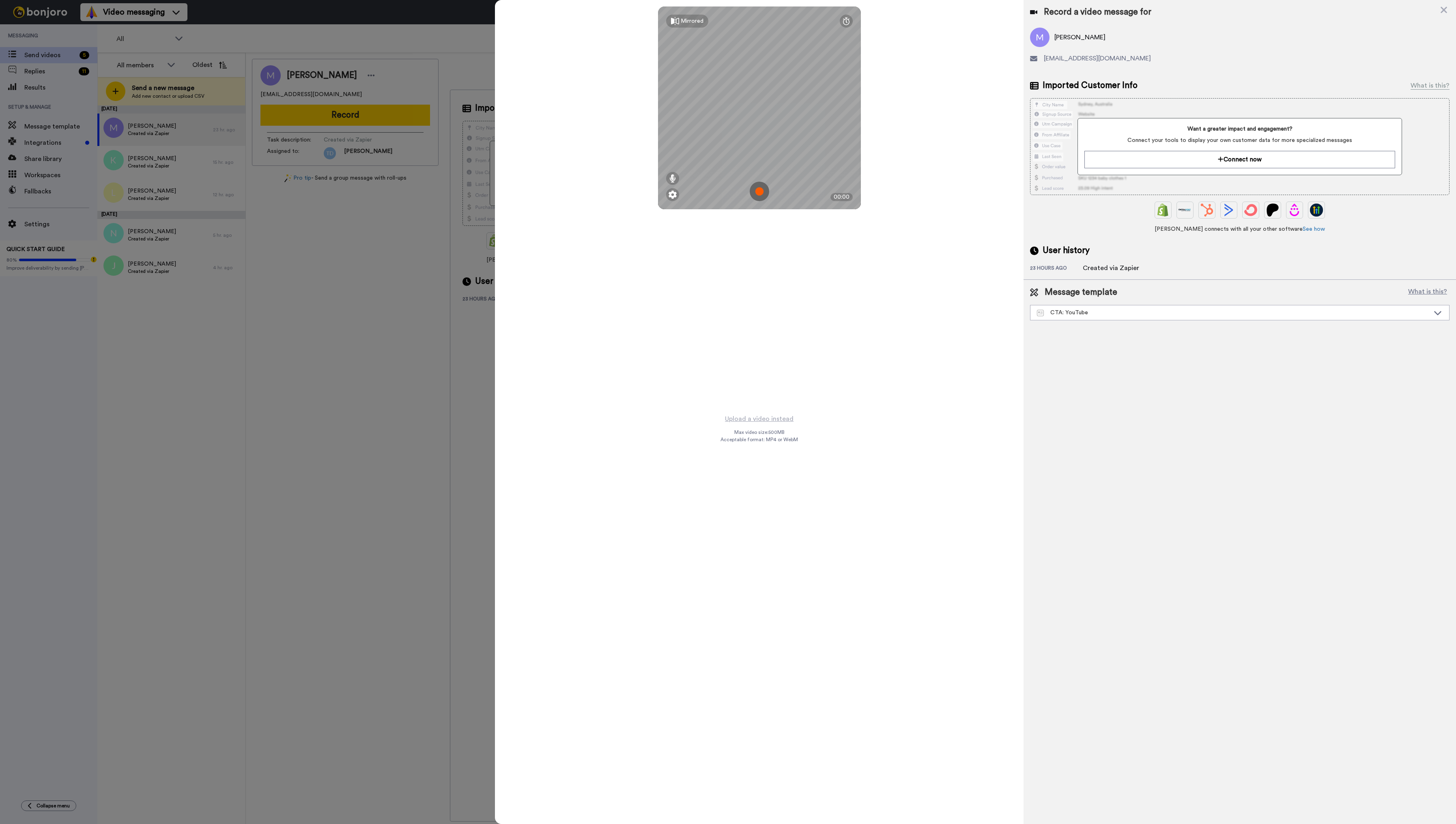
click at [761, 193] on img at bounding box center [759, 192] width 19 height 19
click at [765, 137] on button "Ok" at bounding box center [759, 135] width 21 height 18
click at [757, 189] on img at bounding box center [759, 192] width 19 height 19
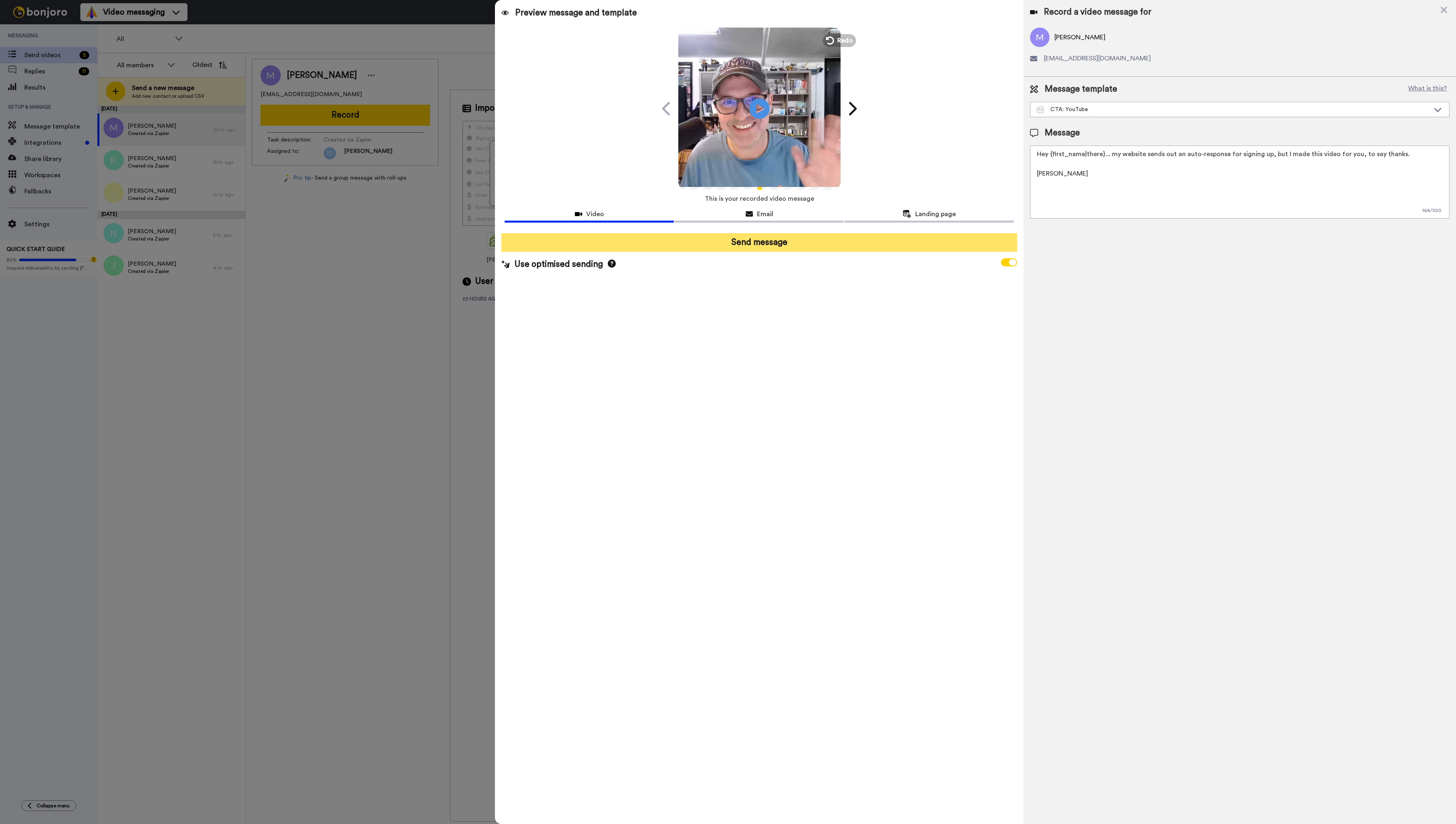
click at [778, 244] on button "Send message" at bounding box center [759, 242] width 515 height 19
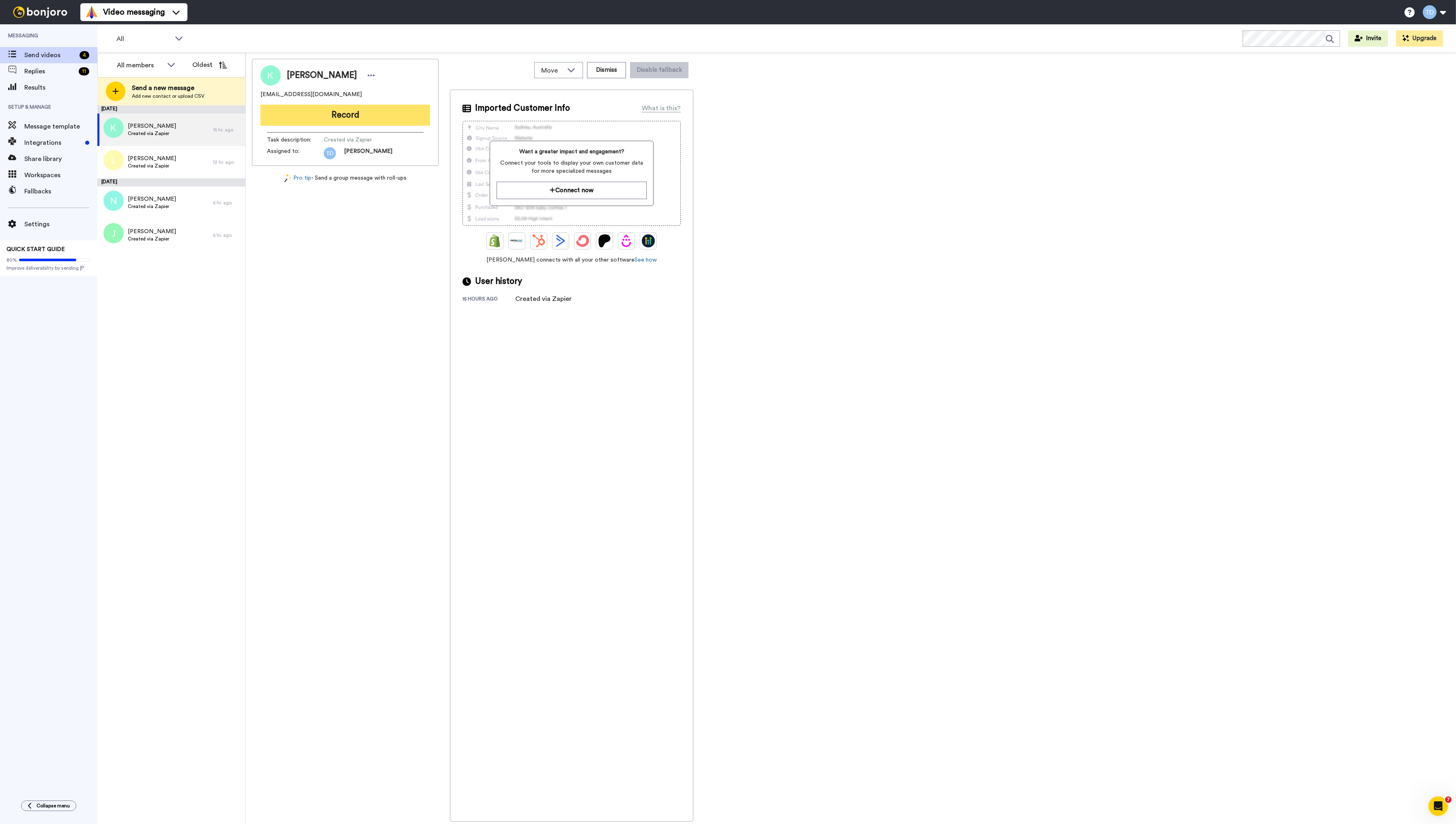
click at [339, 114] on button "Record" at bounding box center [345, 115] width 170 height 21
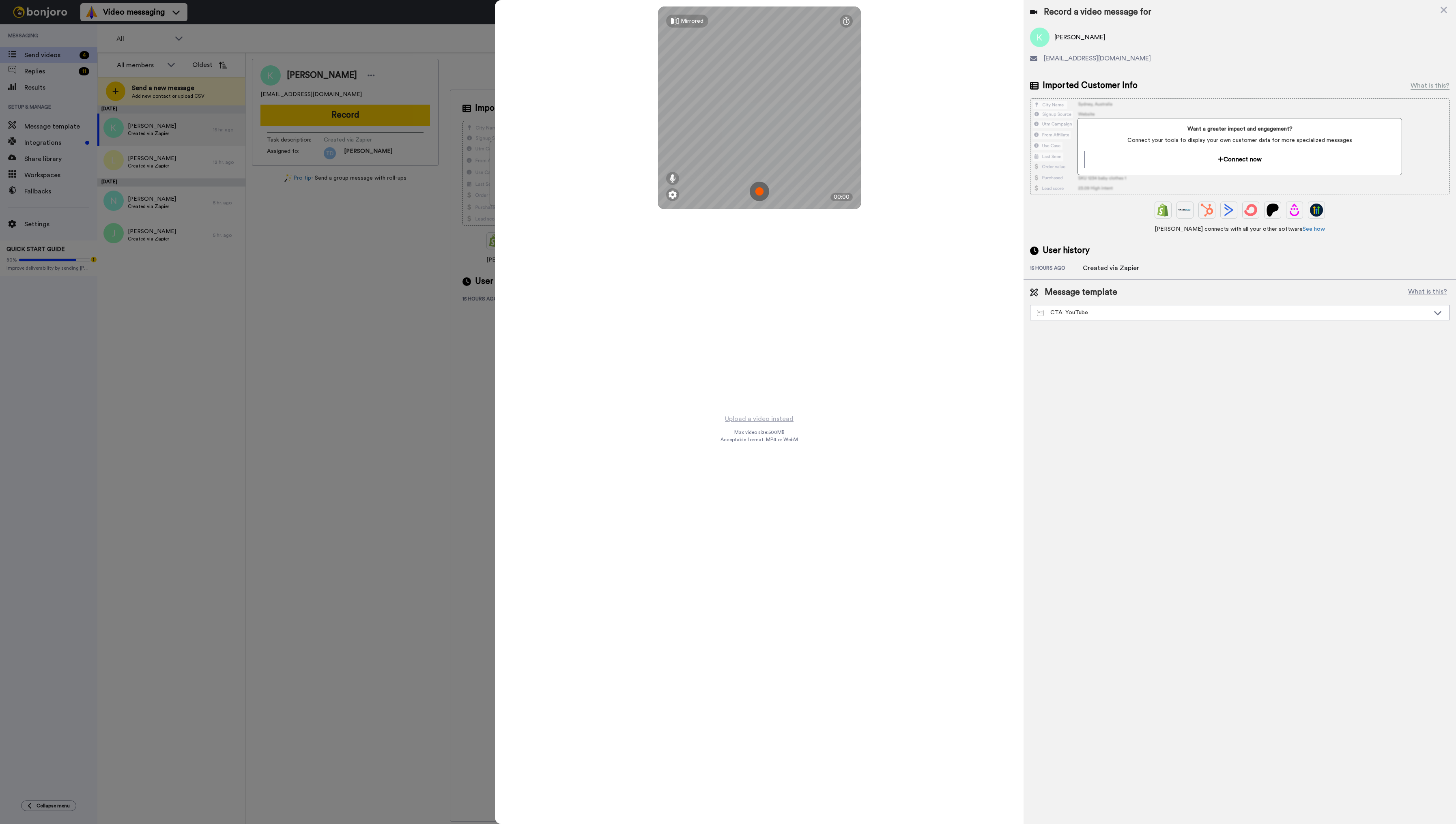
click at [757, 188] on img at bounding box center [759, 192] width 19 height 19
click at [767, 137] on button "Ok" at bounding box center [759, 135] width 21 height 18
click at [760, 193] on img at bounding box center [759, 192] width 19 height 19
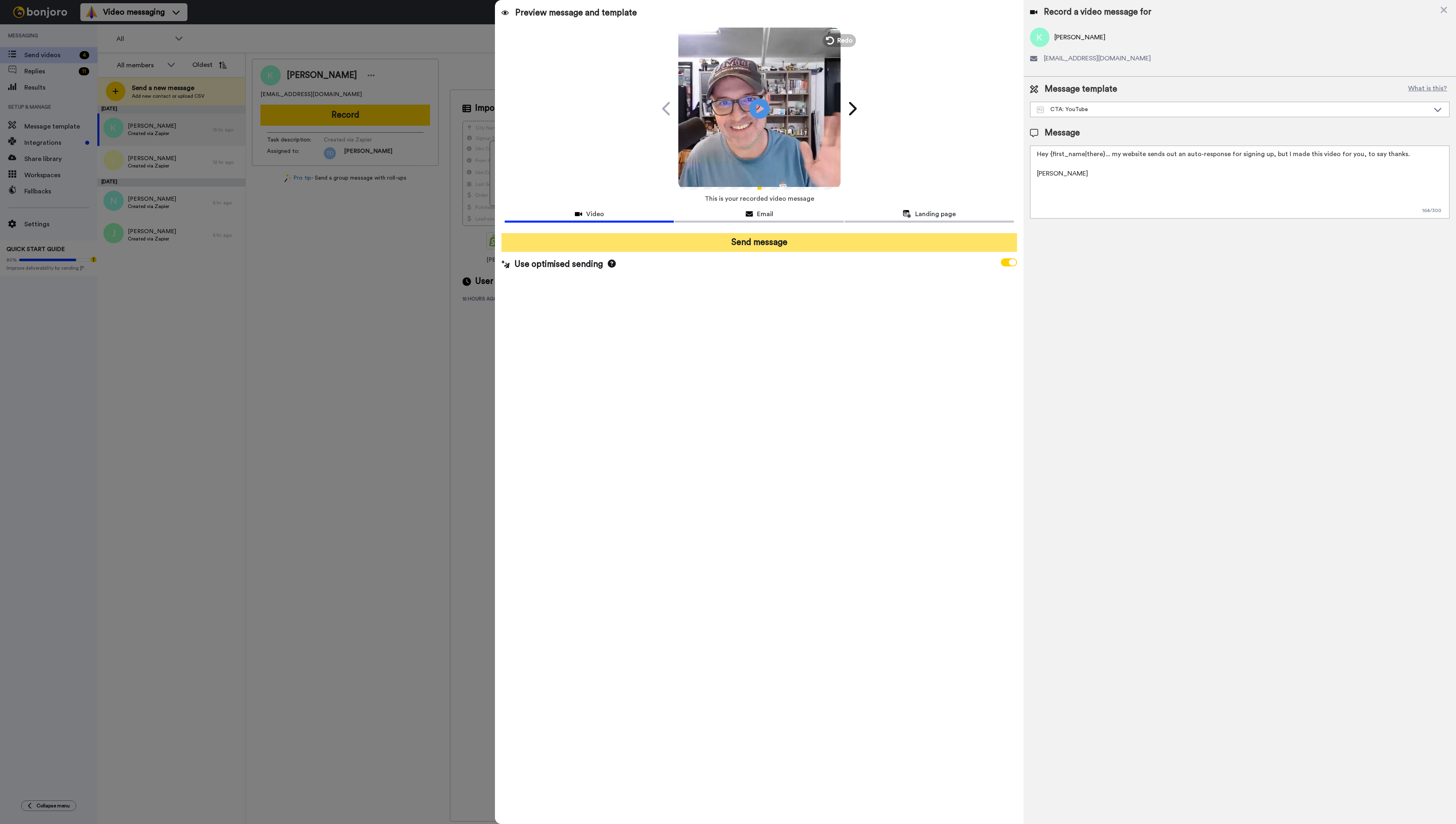
click at [785, 248] on button "Send message" at bounding box center [759, 242] width 515 height 19
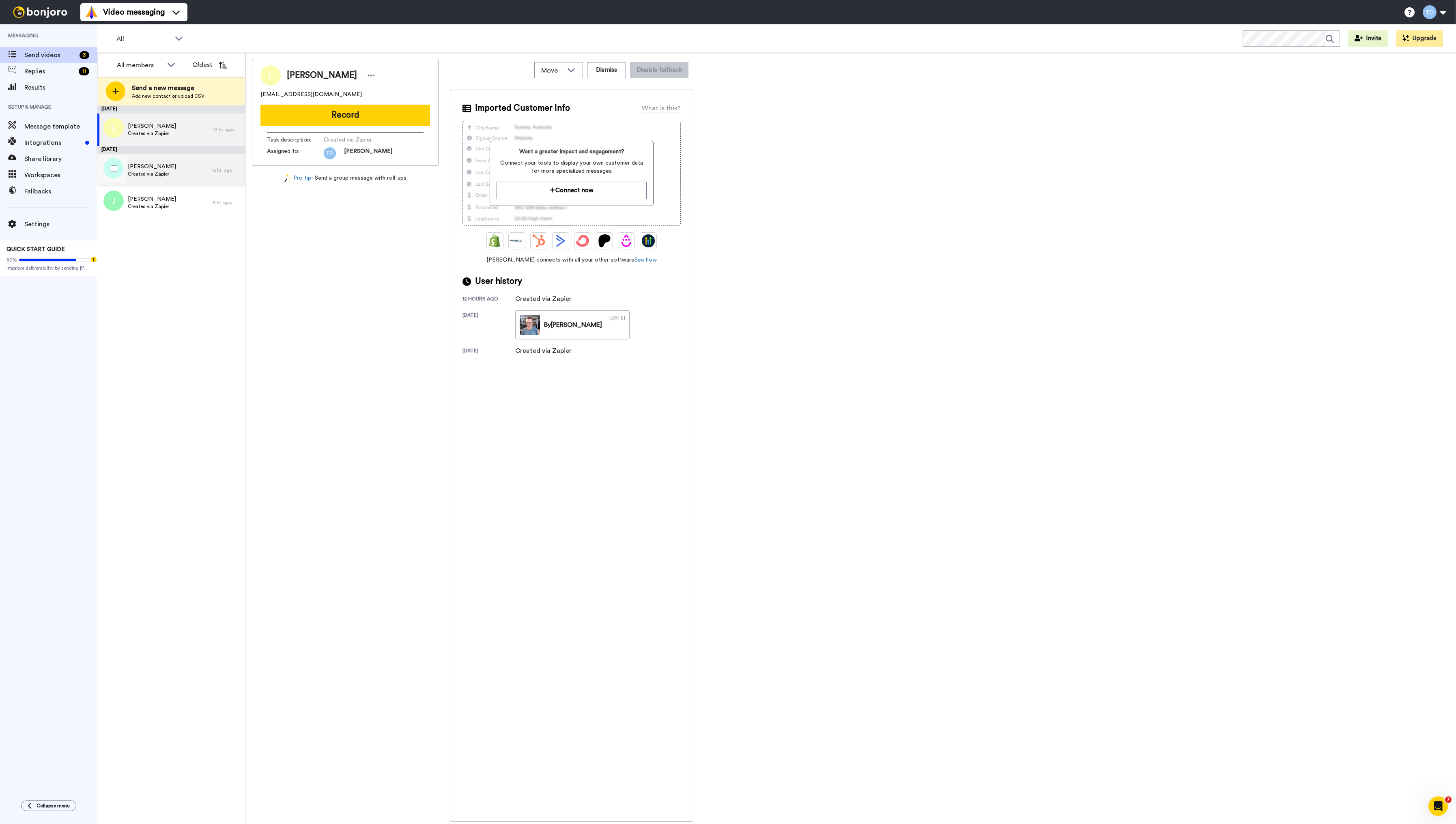
click at [164, 169] on span "[PERSON_NAME]" at bounding box center [151, 167] width 48 height 8
click at [354, 116] on button "Record" at bounding box center [345, 115] width 170 height 21
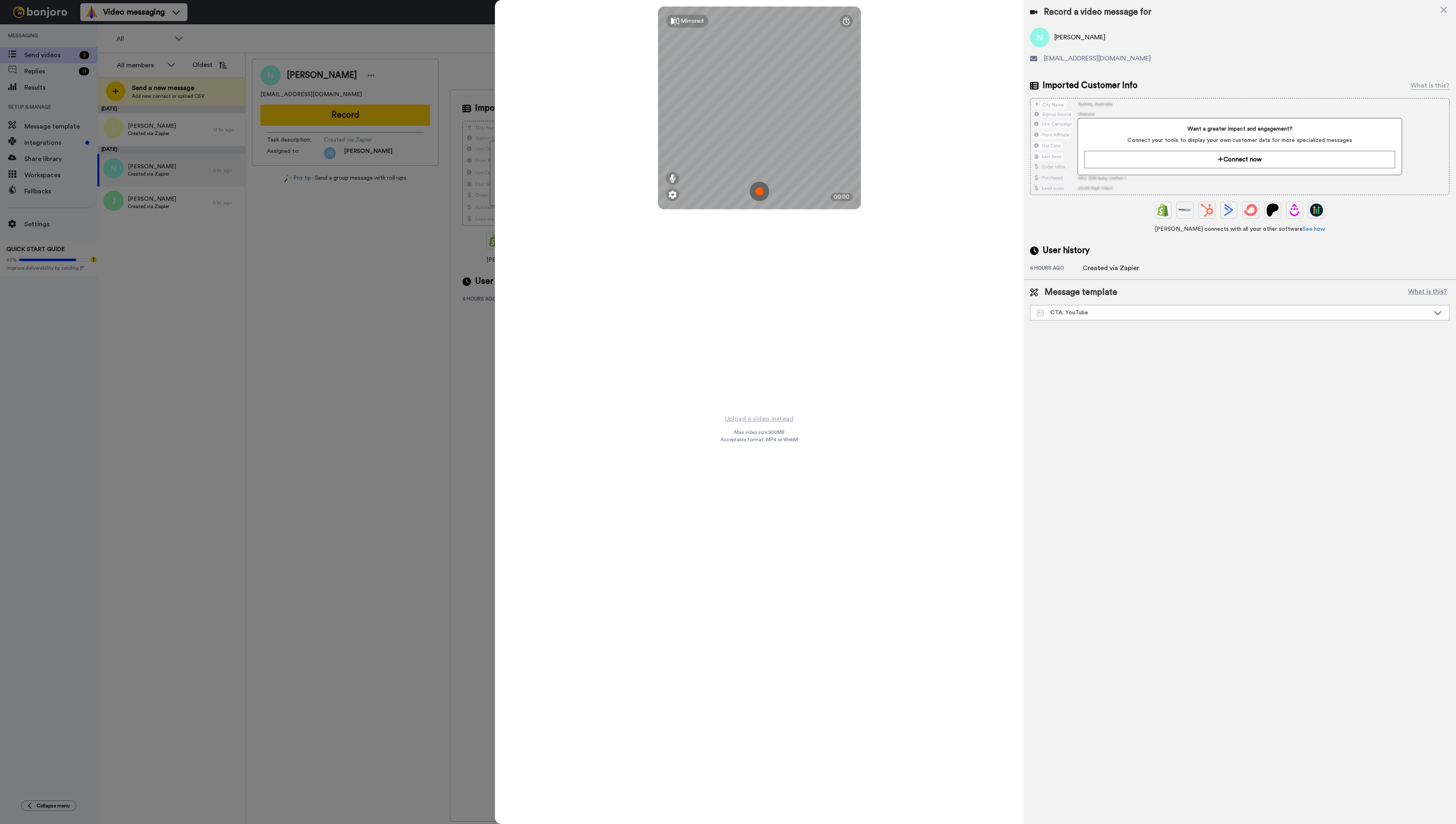
click at [760, 192] on img at bounding box center [759, 192] width 19 height 19
click at [760, 193] on img at bounding box center [759, 192] width 19 height 19
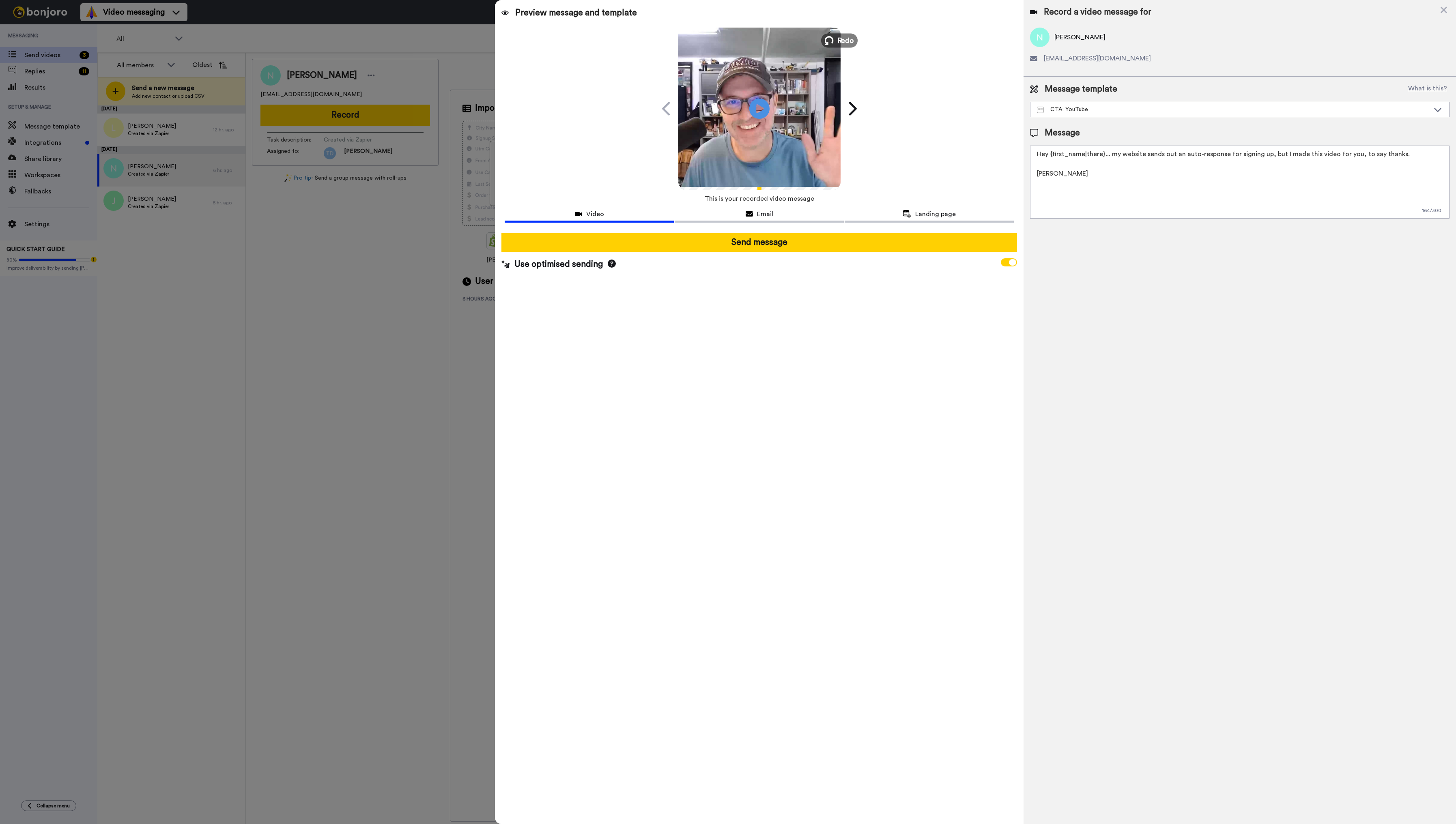
click at [837, 41] on button "Redo" at bounding box center [839, 40] width 37 height 14
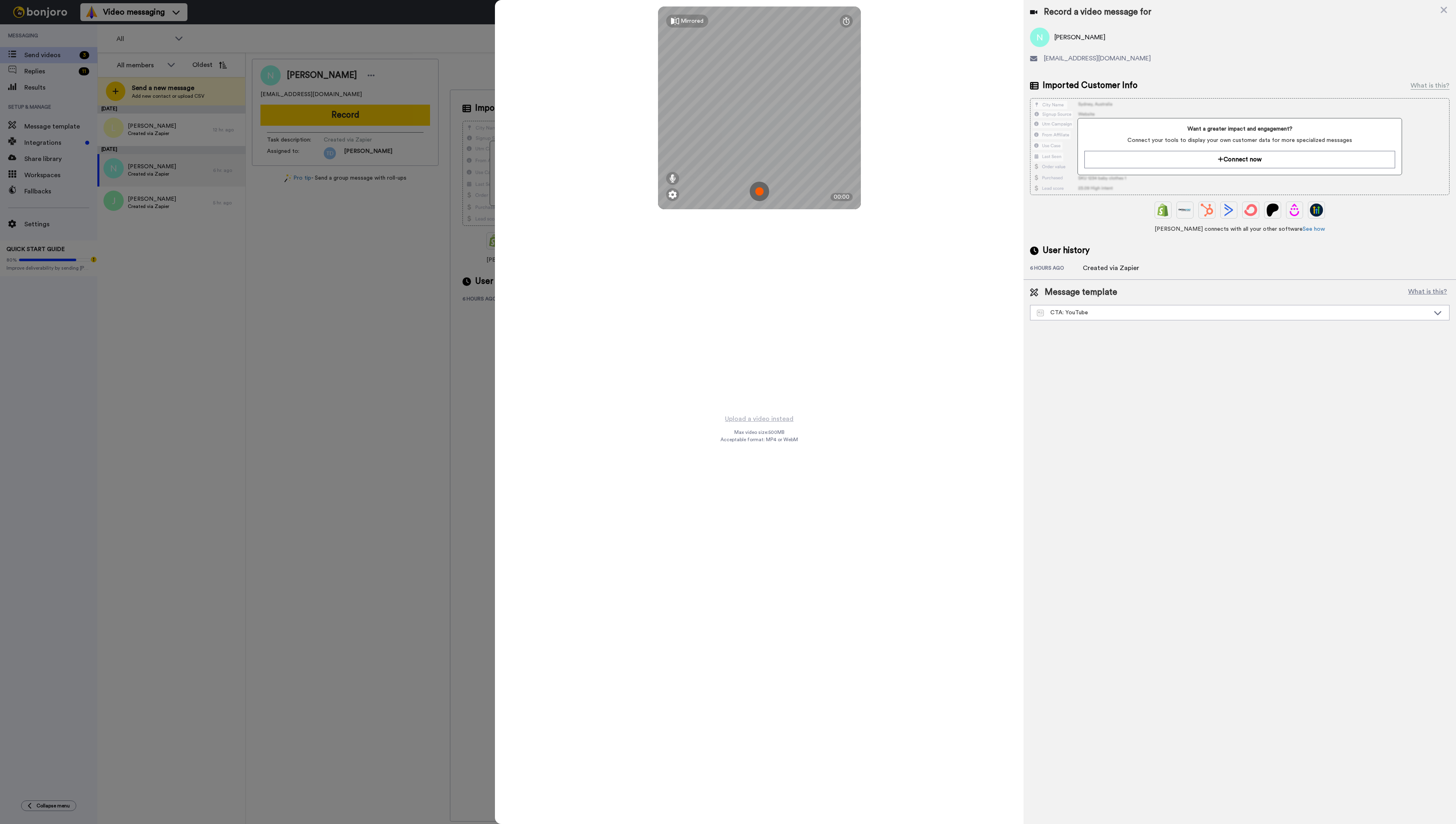
click at [760, 191] on img at bounding box center [759, 192] width 19 height 19
click at [761, 138] on button "Ok" at bounding box center [759, 135] width 21 height 18
click at [758, 186] on img at bounding box center [759, 192] width 19 height 19
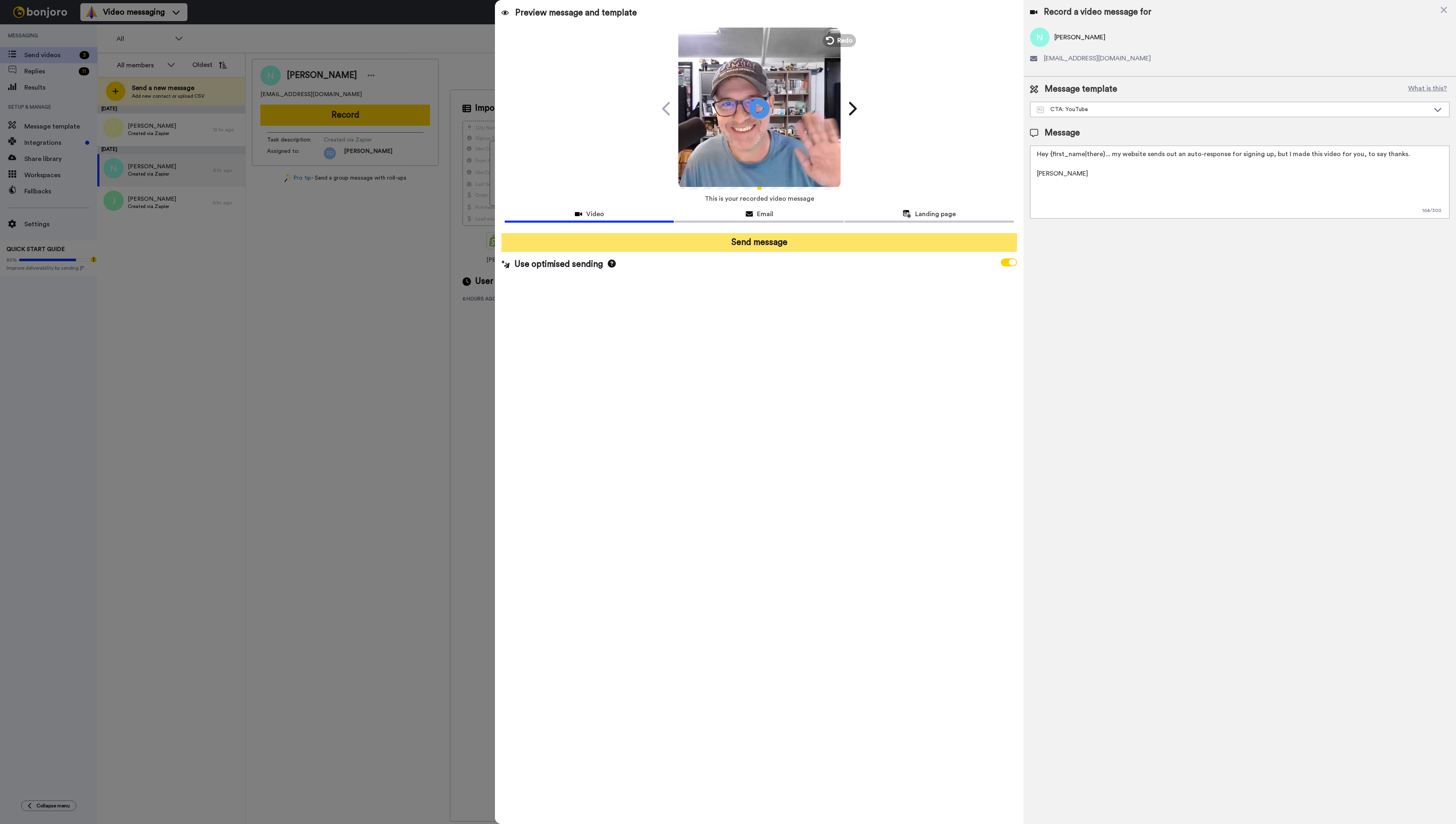
click at [763, 242] on button "Send message" at bounding box center [759, 242] width 515 height 19
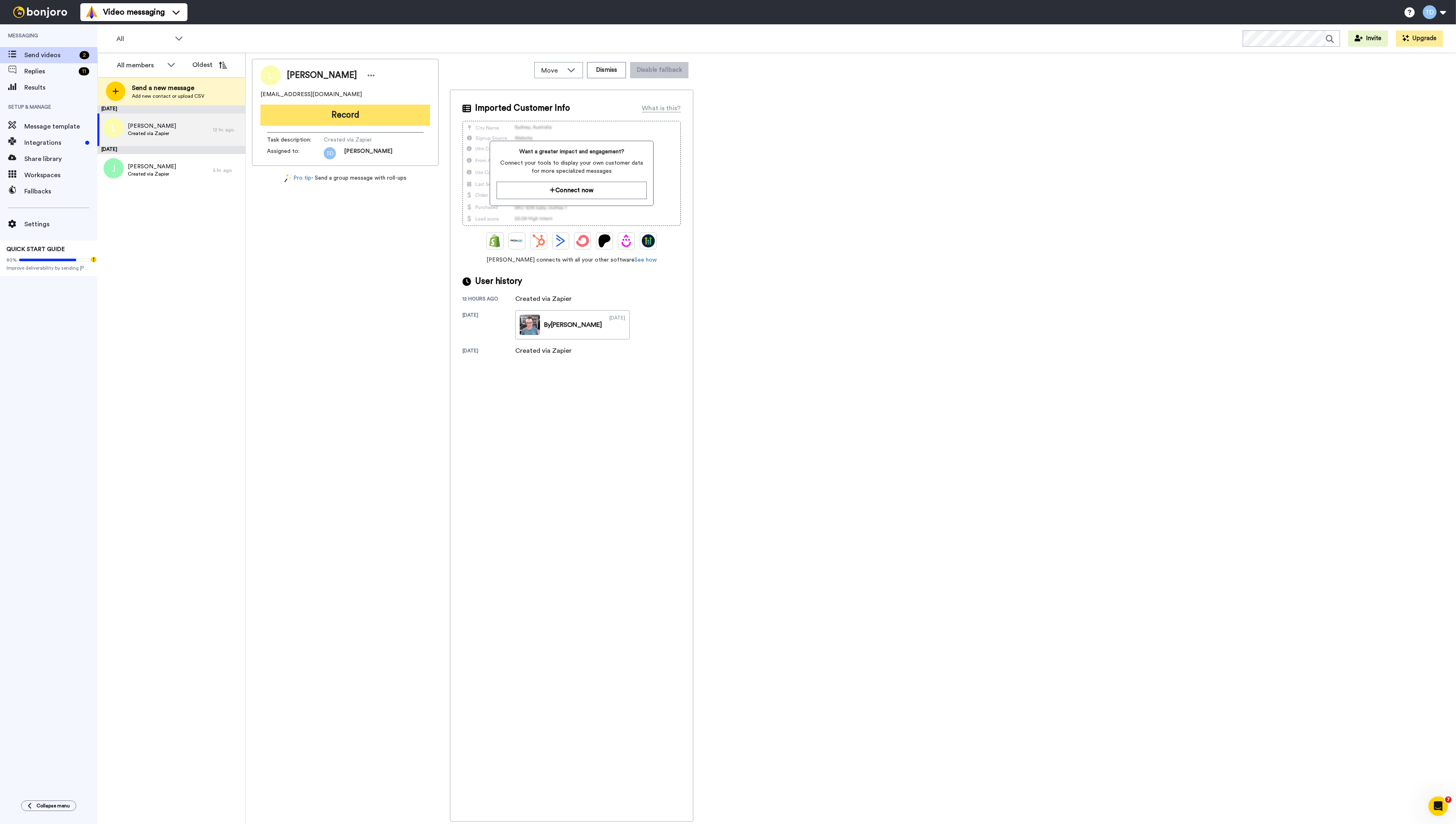
click at [356, 116] on button "Record" at bounding box center [345, 115] width 170 height 21
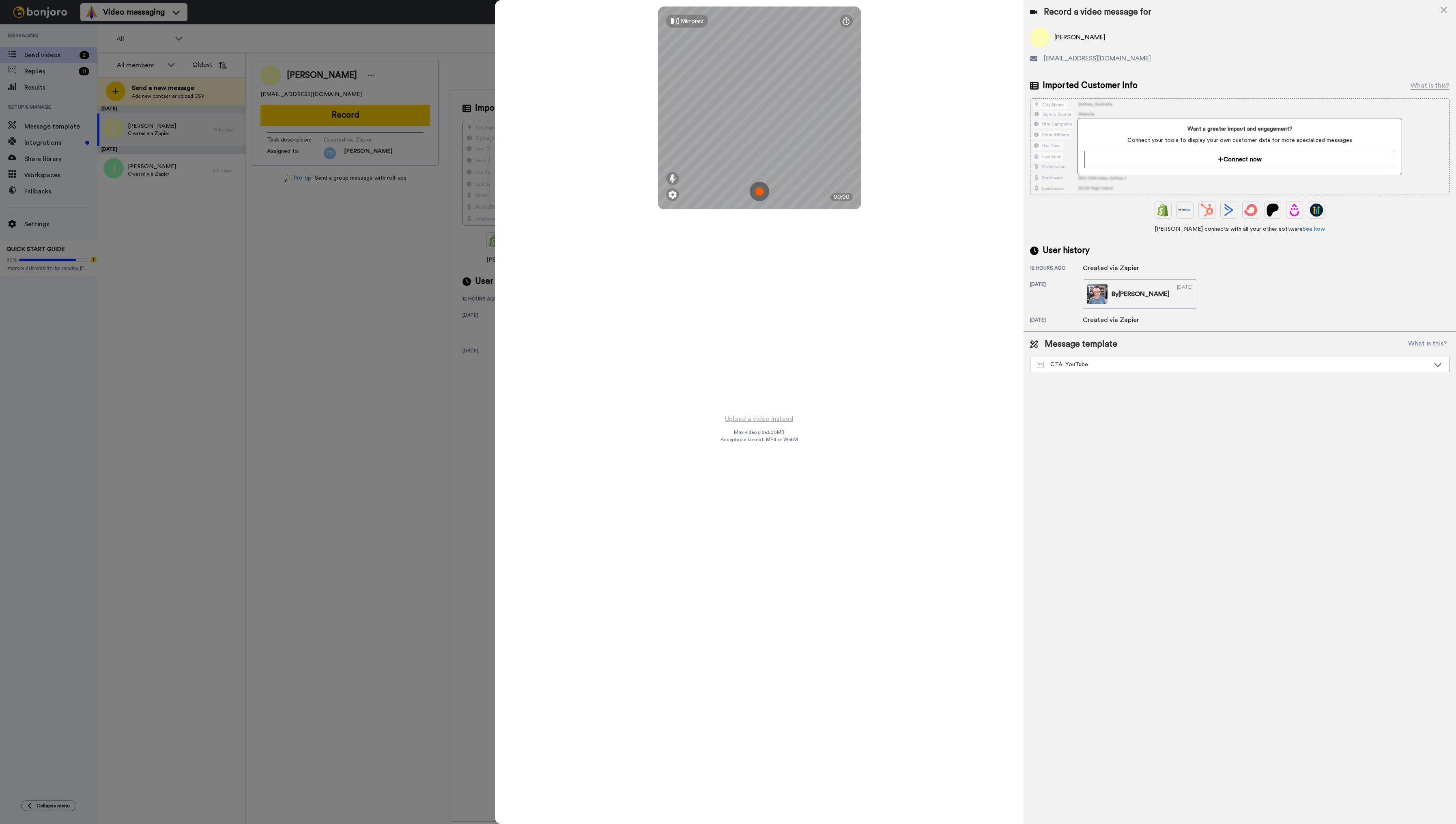
click at [762, 192] on img at bounding box center [759, 192] width 19 height 19
click at [761, 132] on button "Ok" at bounding box center [759, 135] width 21 height 18
click at [761, 188] on img at bounding box center [759, 192] width 19 height 19
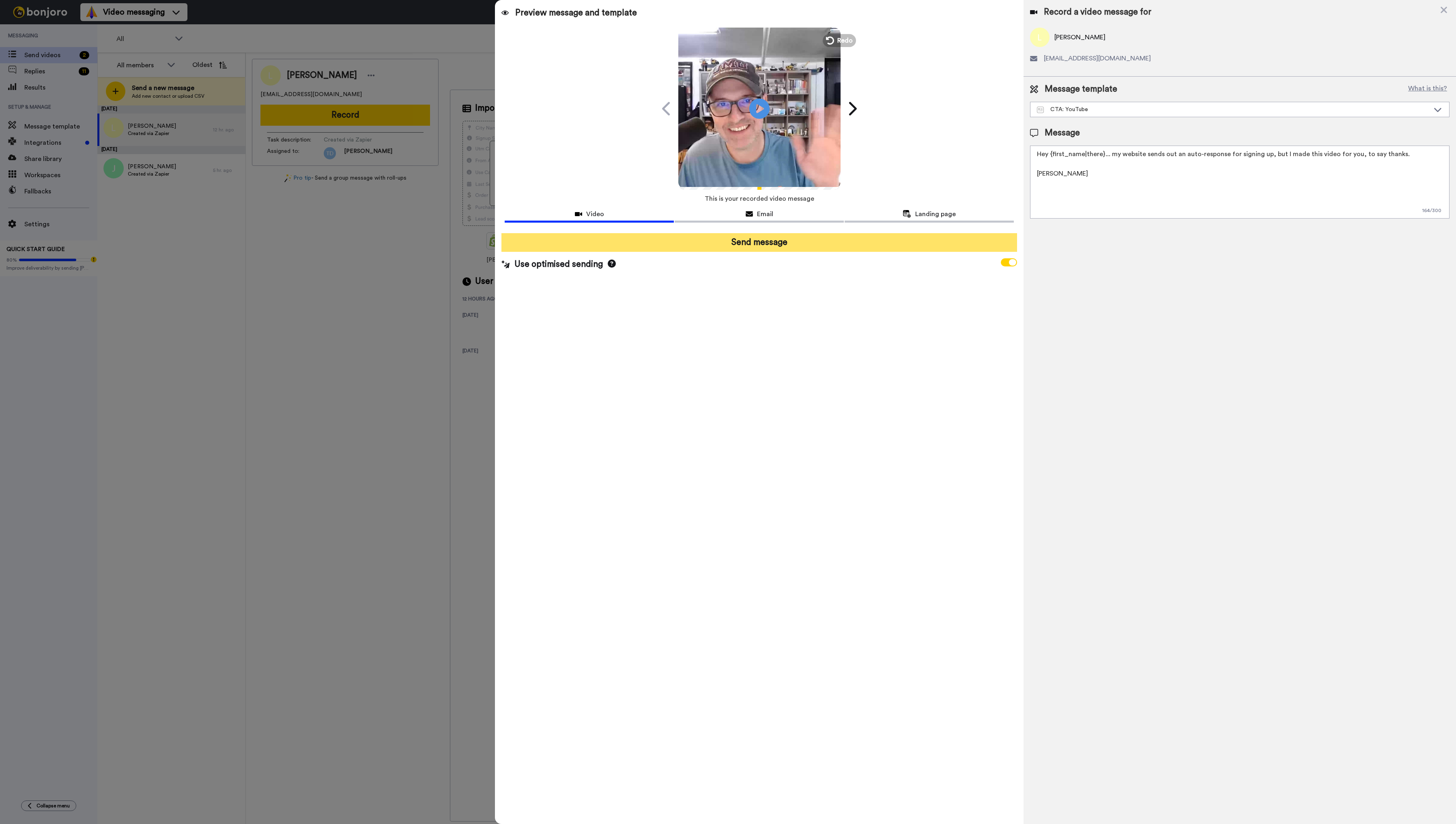
click at [784, 239] on button "Send message" at bounding box center [759, 242] width 515 height 19
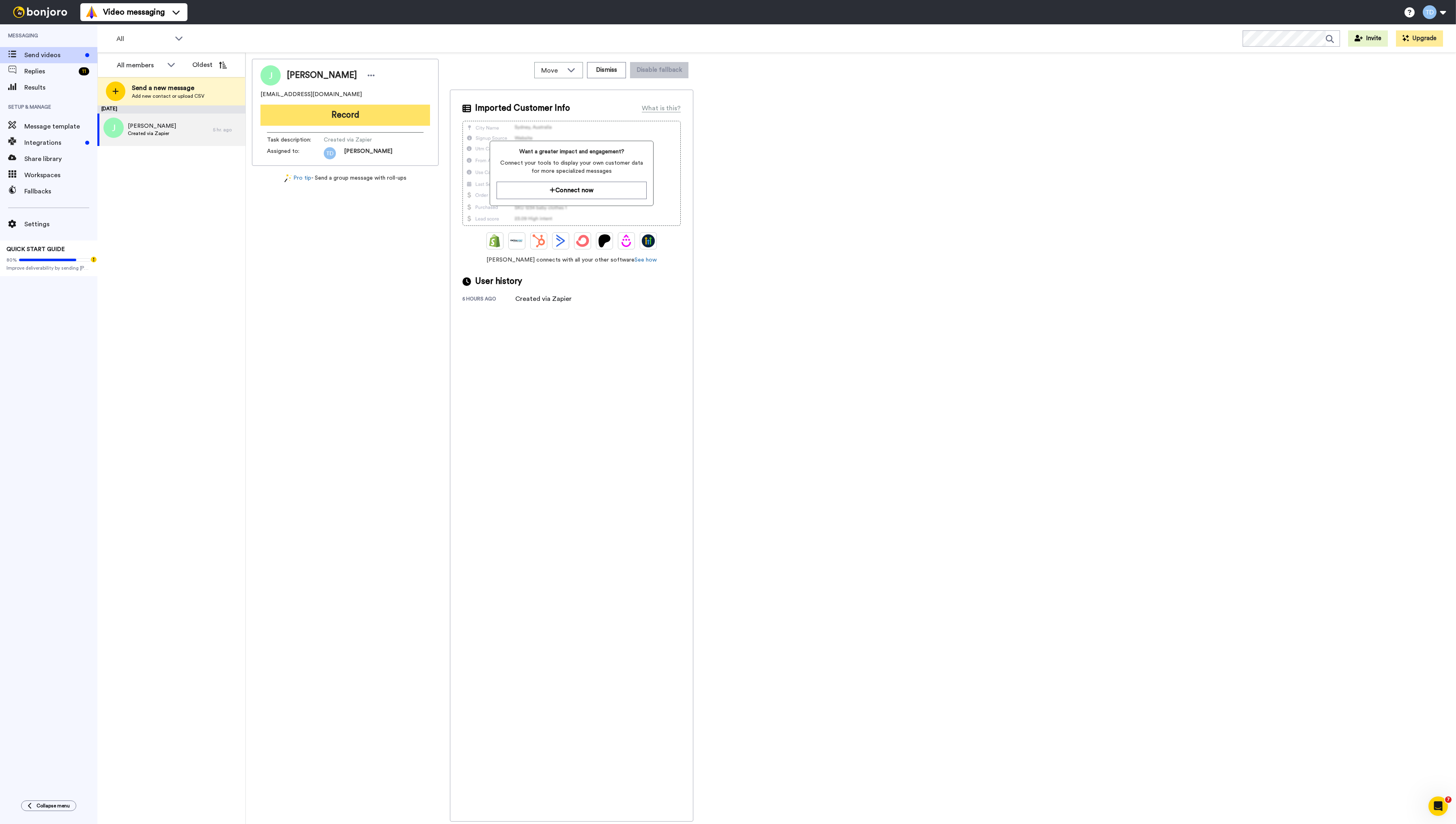
click at [343, 112] on button "Record" at bounding box center [345, 115] width 170 height 21
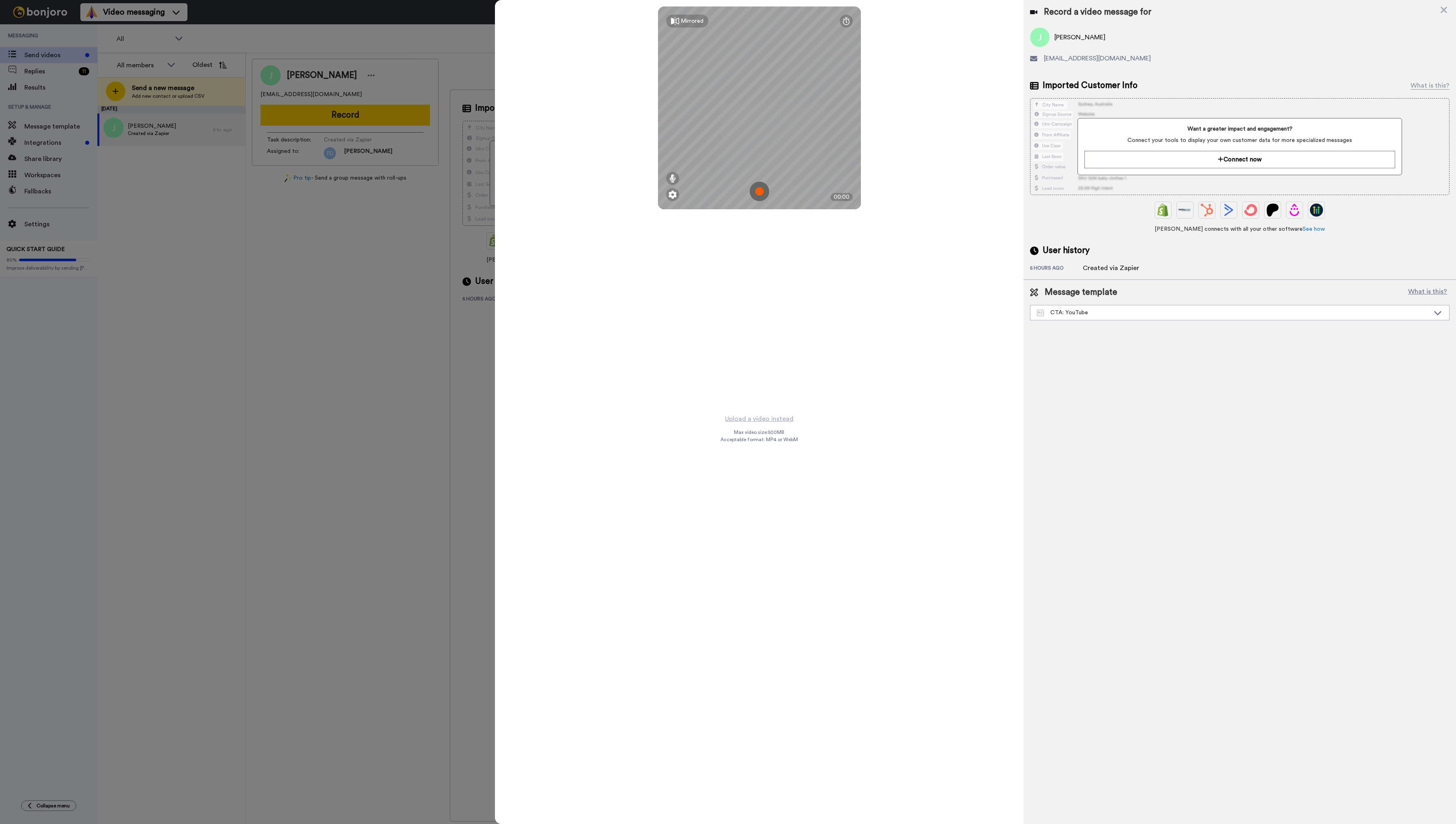
click at [758, 192] on img at bounding box center [759, 192] width 19 height 19
click at [757, 183] on img at bounding box center [759, 192] width 19 height 19
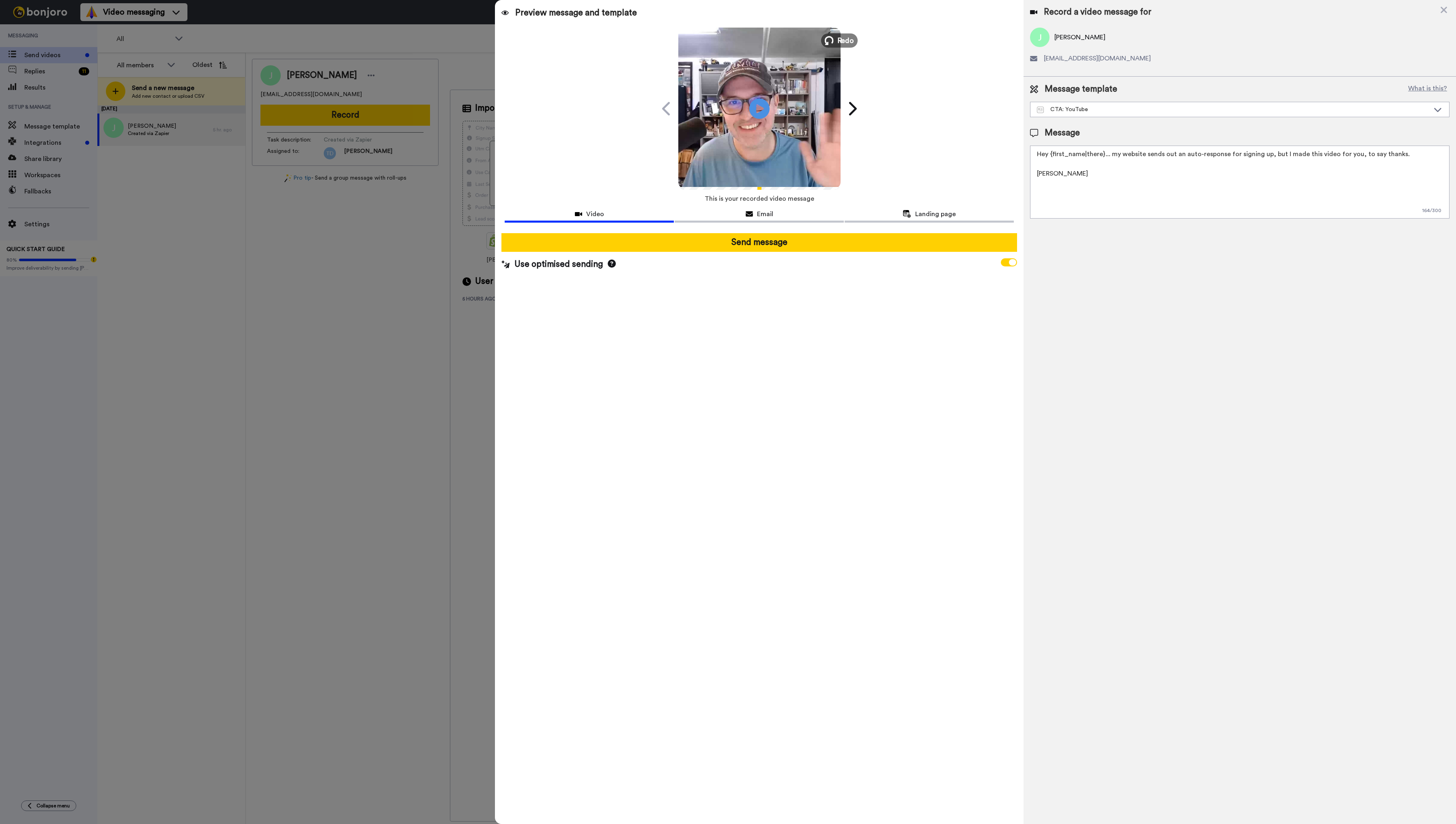
click at [853, 41] on span "Redo" at bounding box center [846, 40] width 17 height 11
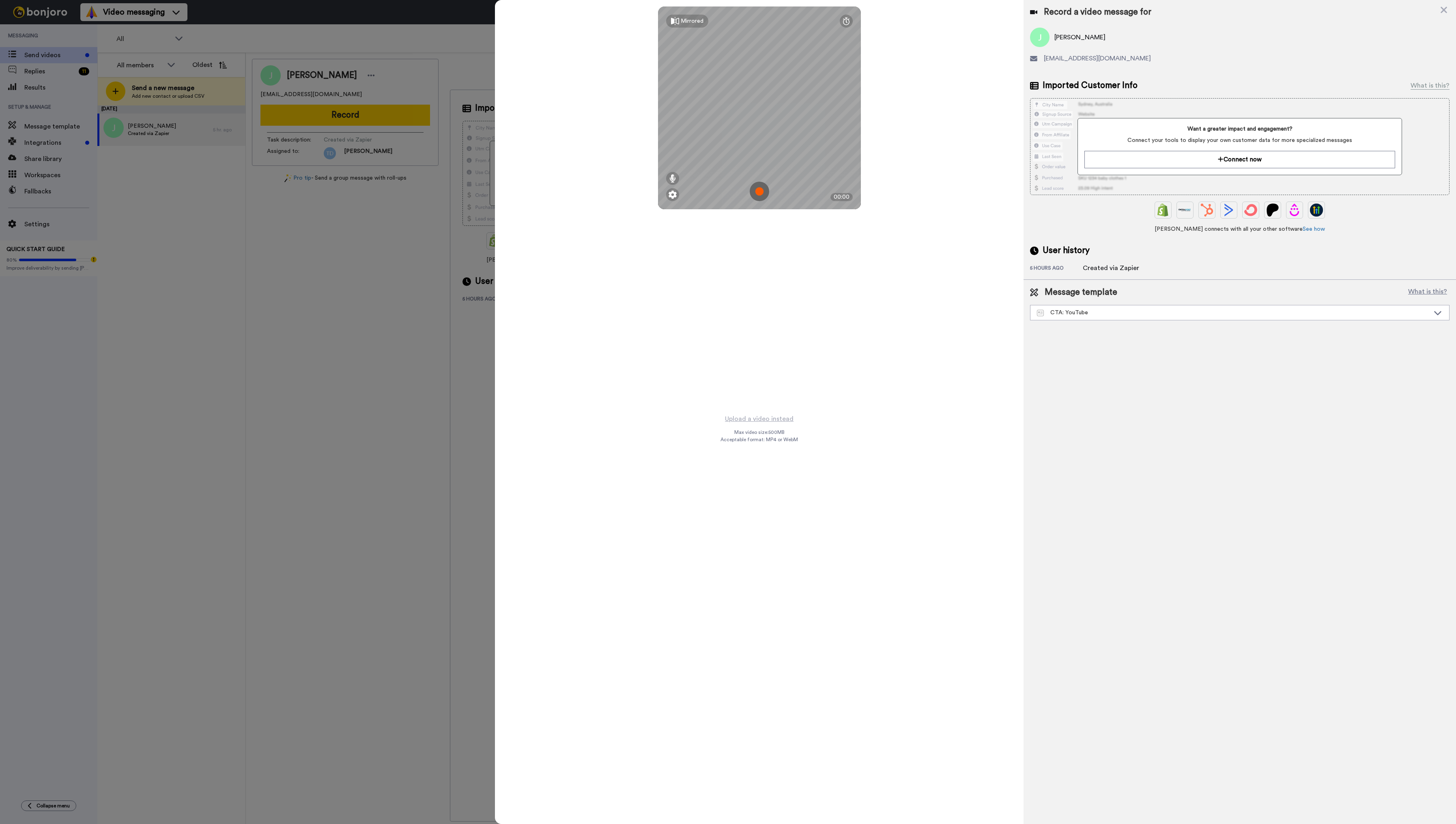
click at [758, 188] on img at bounding box center [759, 192] width 19 height 19
click at [755, 138] on button "Ok" at bounding box center [759, 135] width 21 height 18
click at [757, 187] on img at bounding box center [759, 192] width 19 height 19
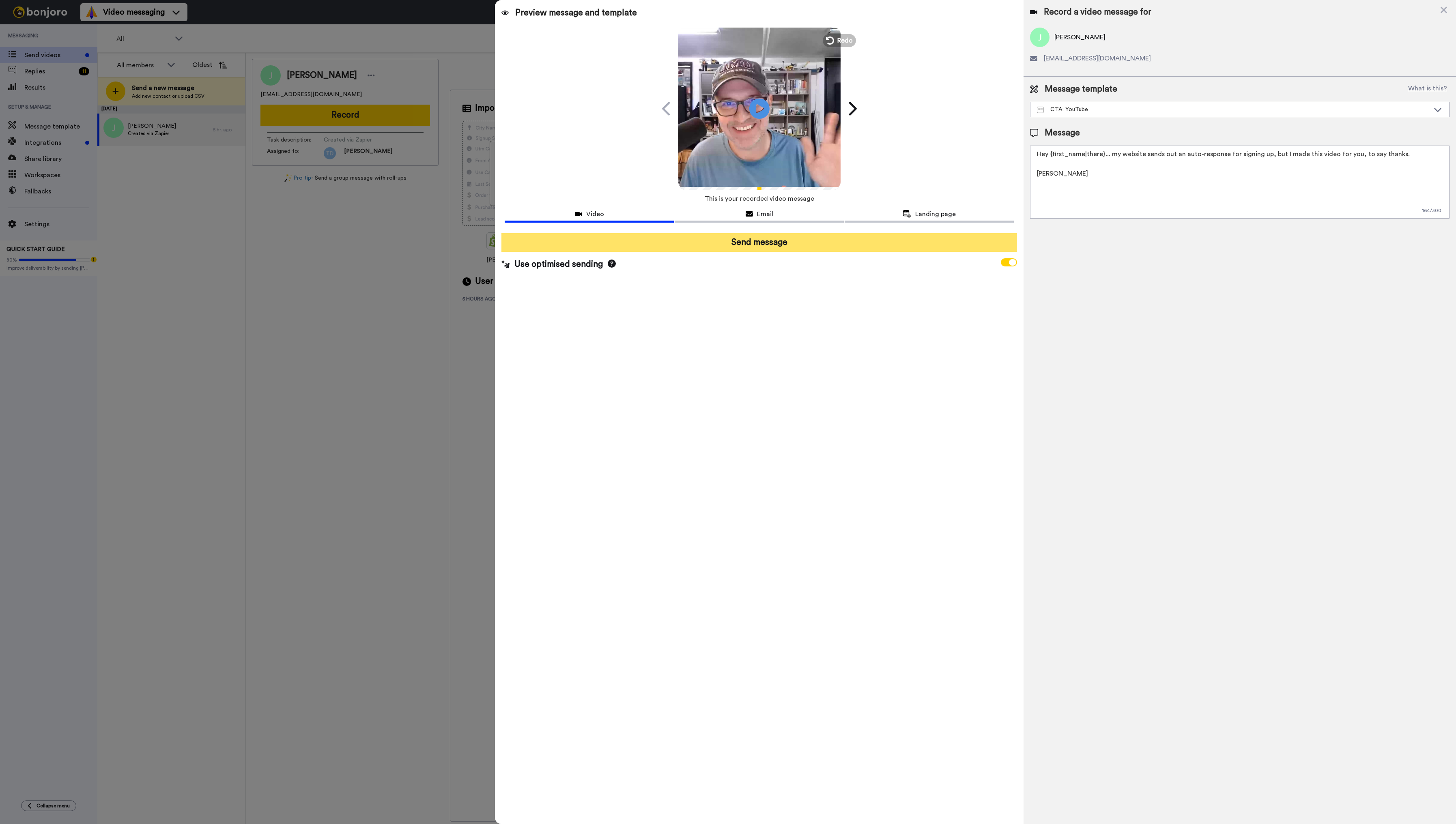
click at [784, 242] on button "Send message" at bounding box center [759, 242] width 515 height 19
